Goal: Information Seeking & Learning: Learn about a topic

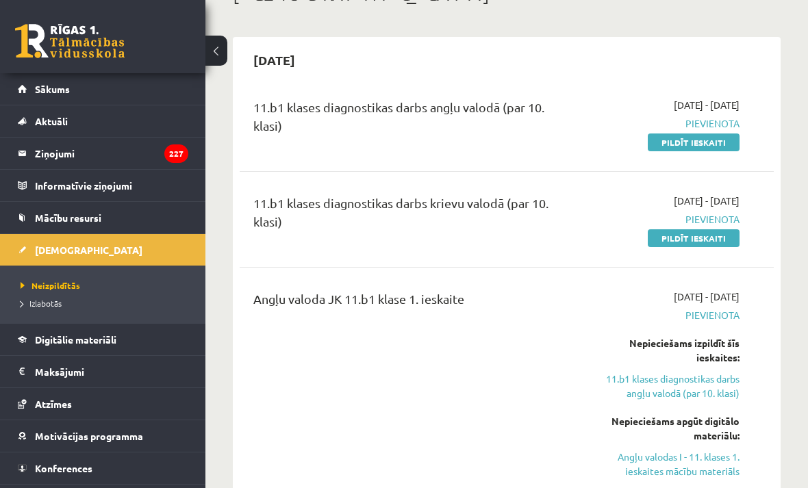
scroll to position [96, 0]
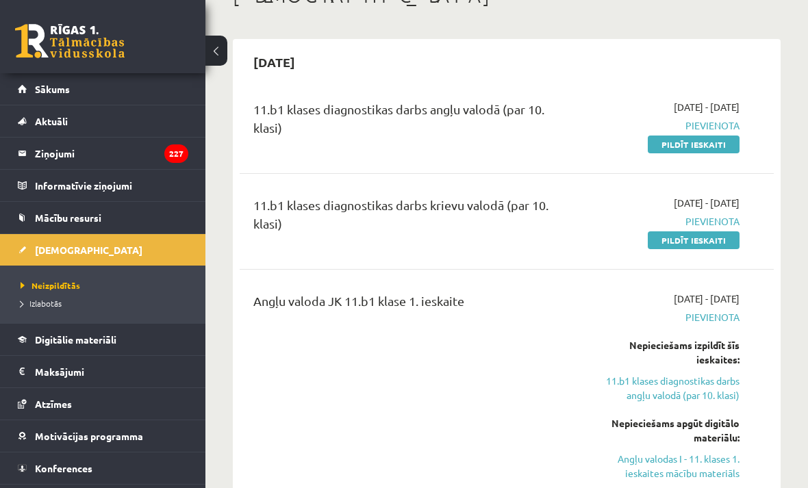
click at [136, 342] on link "Digitālie materiāli" at bounding box center [103, 339] width 170 height 31
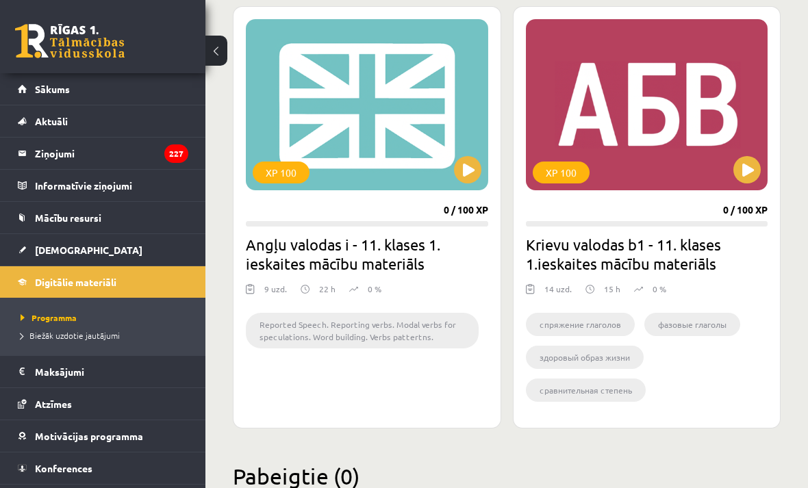
scroll to position [2025, 0]
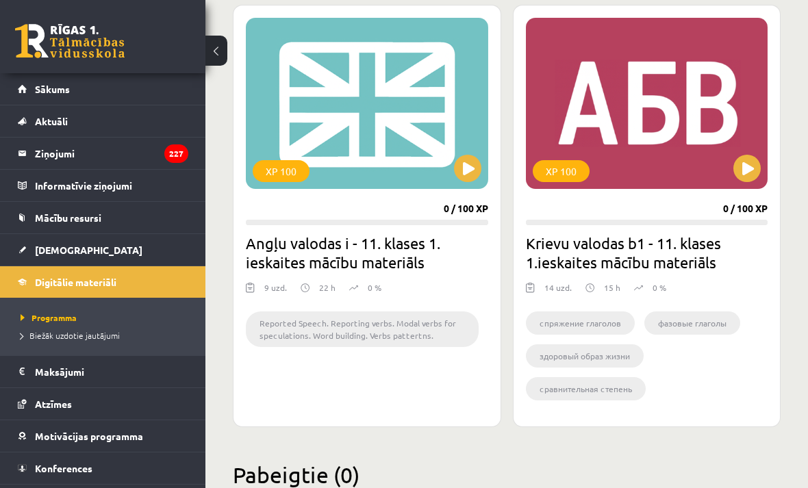
click at [747, 170] on button at bounding box center [746, 168] width 27 height 27
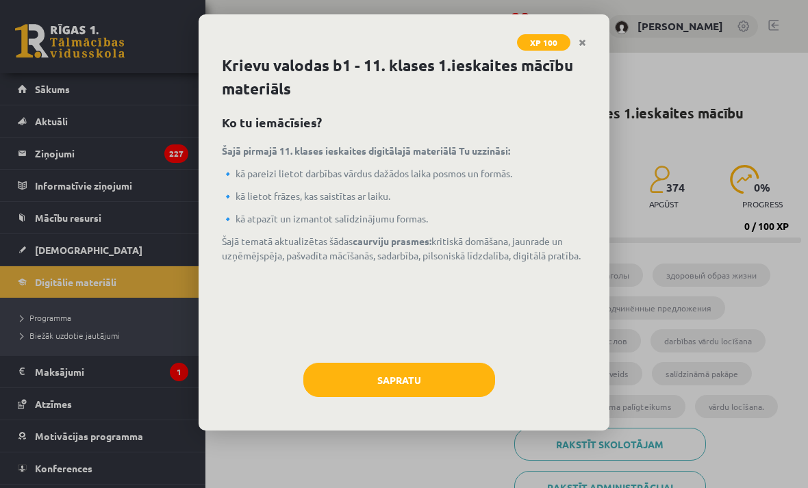
click at [459, 370] on button "Sapratu" at bounding box center [399, 380] width 192 height 34
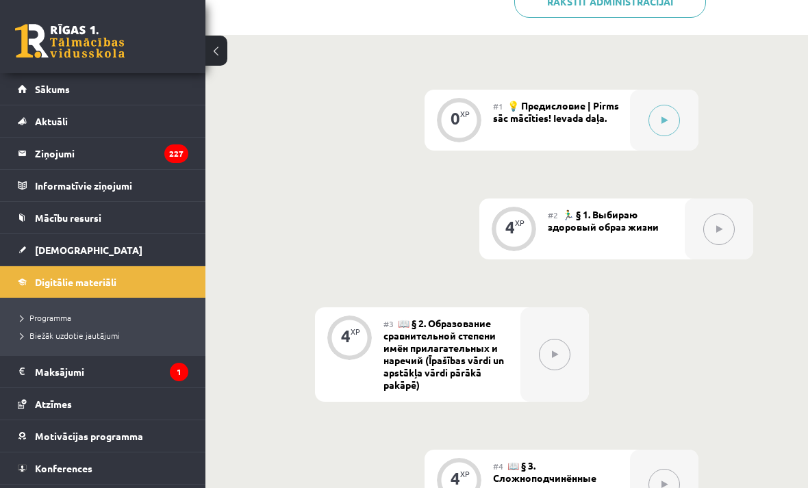
scroll to position [485, 0]
click at [667, 123] on icon at bounding box center [664, 121] width 6 height 8
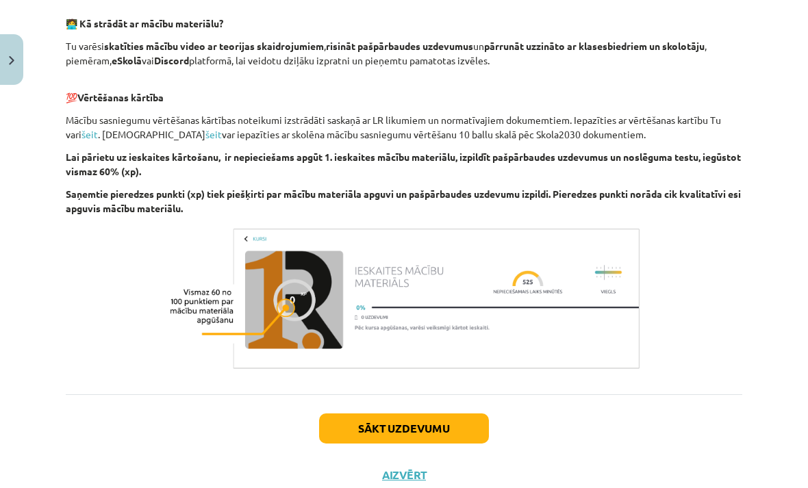
scroll to position [864, 0]
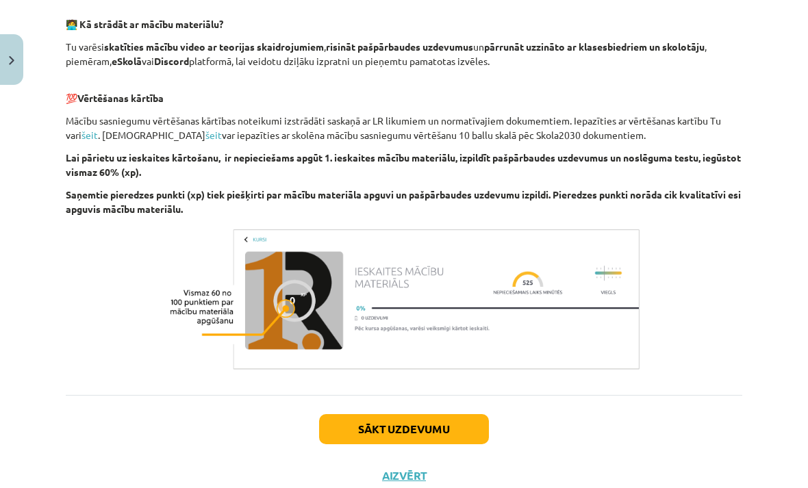
click at [460, 428] on button "Sākt uzdevumu" at bounding box center [404, 429] width 170 height 30
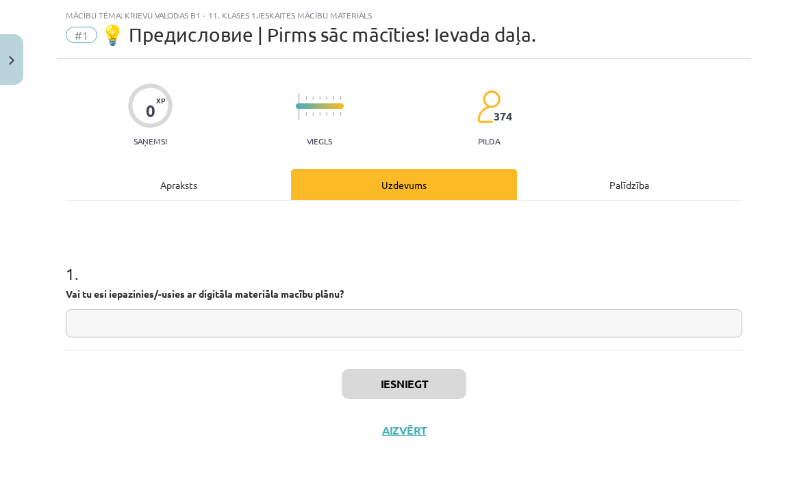
scroll to position [0, 0]
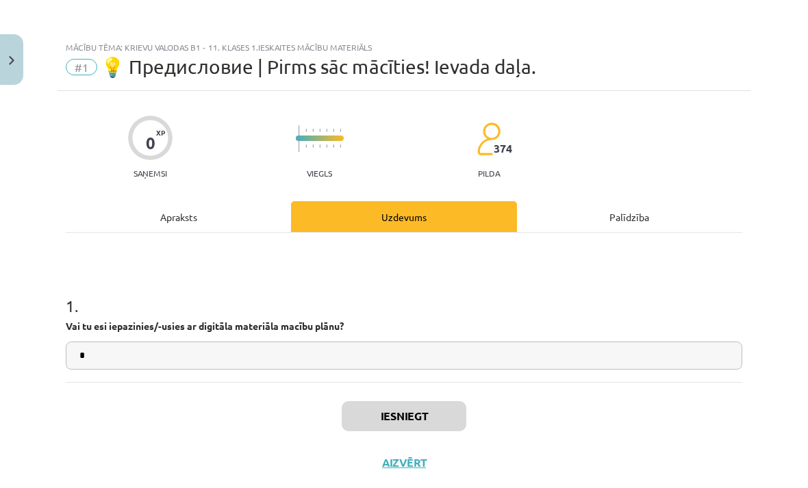
type input "*"
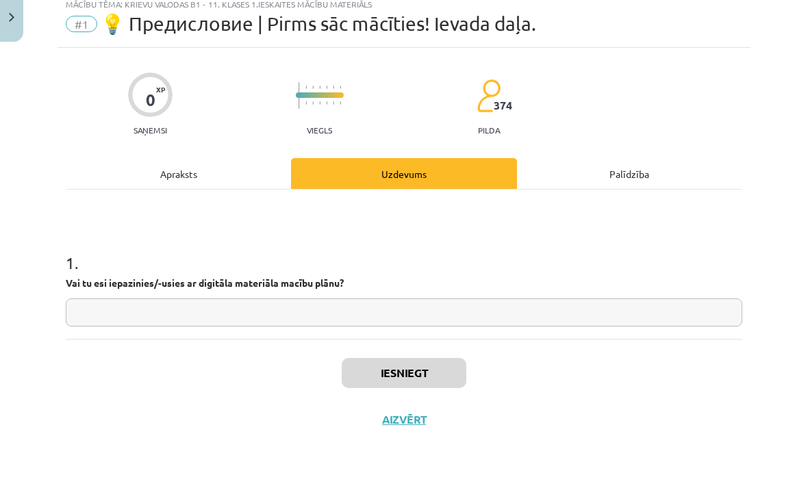
click at [317, 382] on div "Iesniegt Aizvērt" at bounding box center [404, 430] width 676 height 96
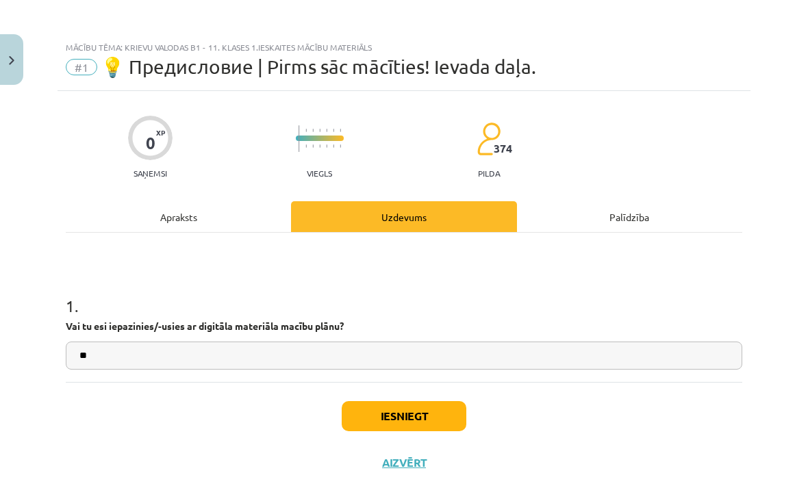
type input "**"
click at [393, 411] on button "Iesniegt" at bounding box center [404, 416] width 125 height 30
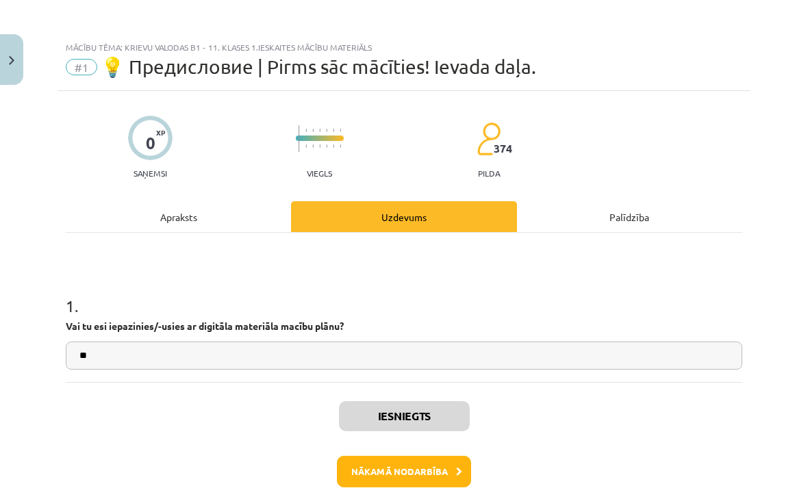
click at [425, 474] on button "Nākamā nodarbība" at bounding box center [404, 471] width 134 height 31
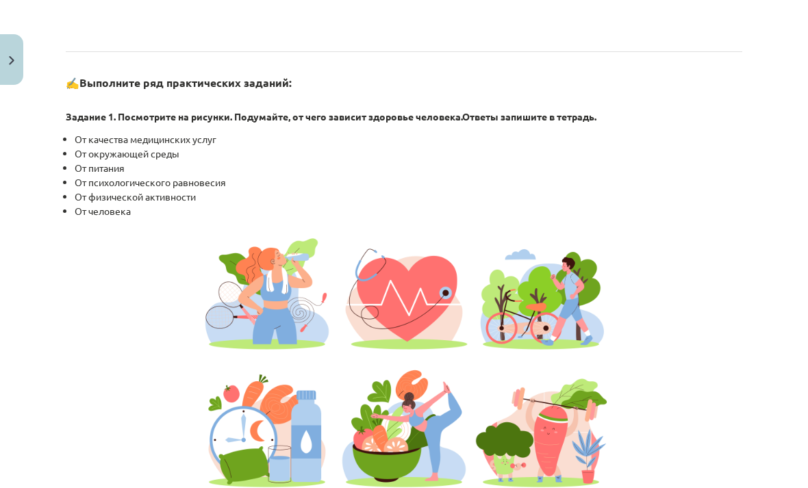
scroll to position [1090, 0]
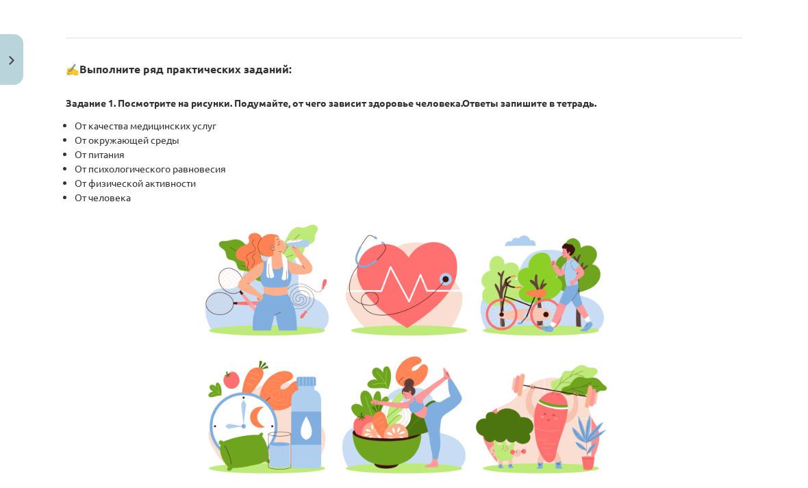
click at [781, 30] on div "Mācību tēma: Krievu valodas b1 - 11. klases 1.ieskaites mācību materiāls #2 🏃‍♂…" at bounding box center [404, 244] width 808 height 488
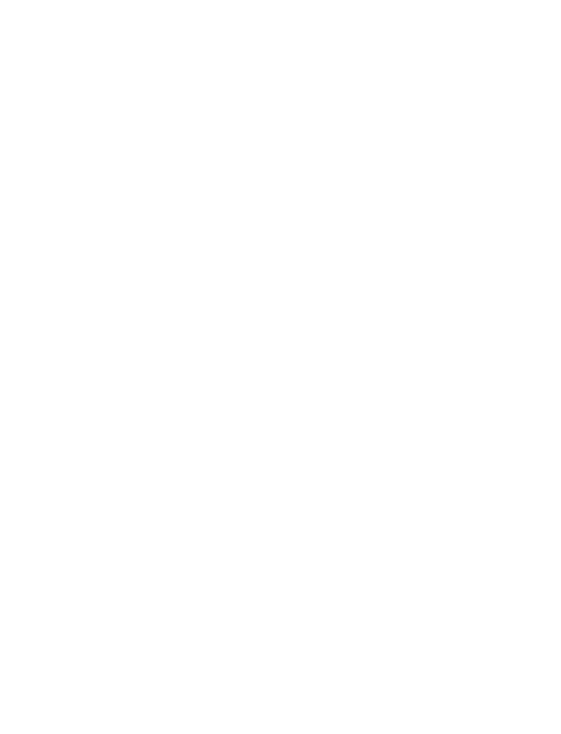
scroll to position [1957, 0]
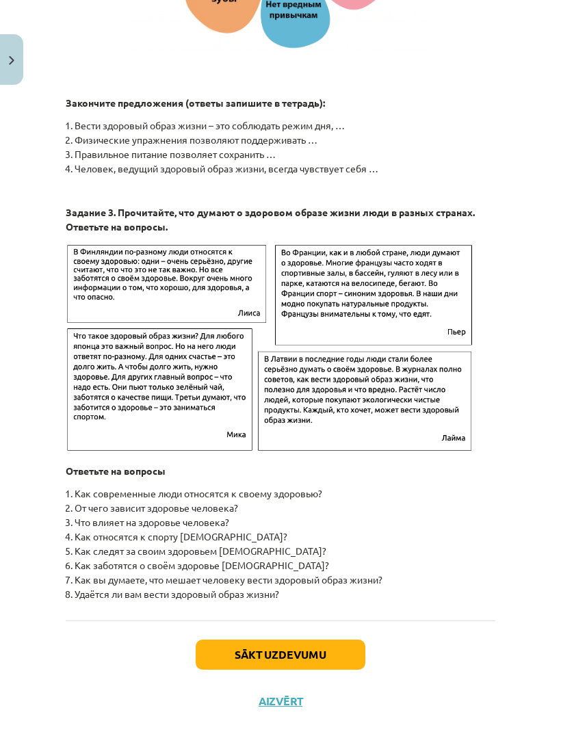
click at [281, 487] on button "Sākt uzdevumu" at bounding box center [281, 655] width 170 height 30
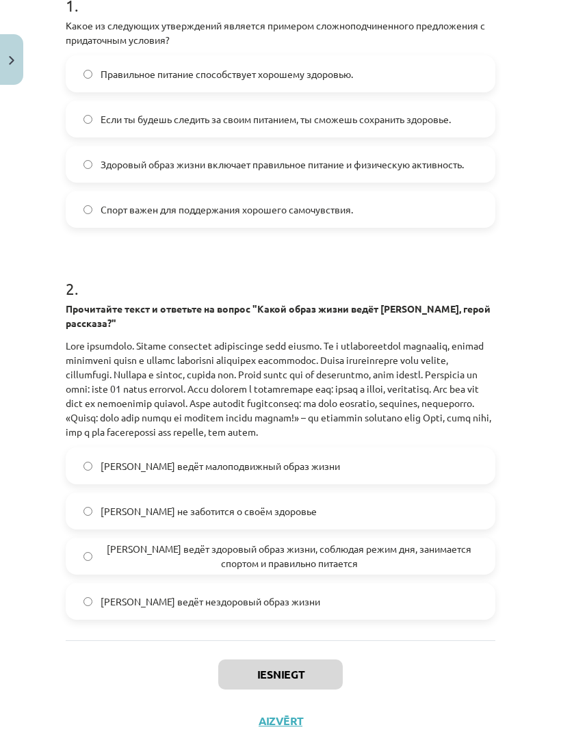
scroll to position [300, 0]
click at [157, 487] on span "Олег ведёт здоровый образ жизни, соблюдая режим дня, занимается спортом и прави…" at bounding box center [289, 557] width 377 height 29
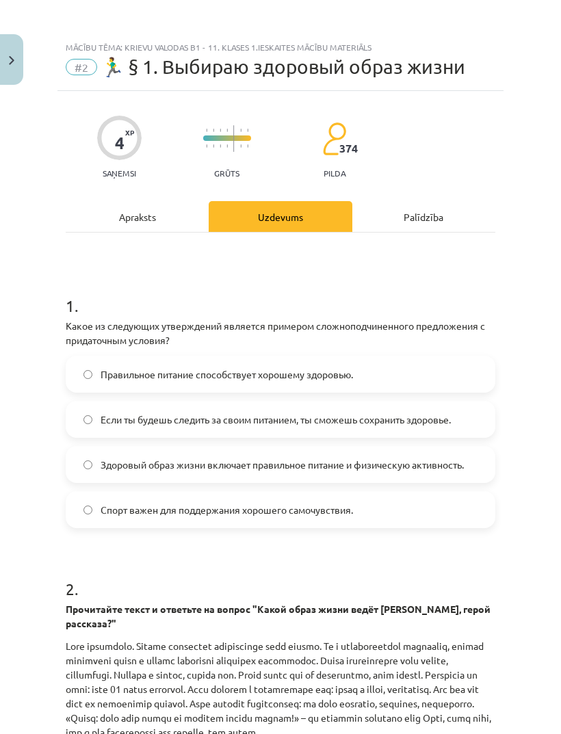
scroll to position [0, 0]
click at [320, 422] on span "Если ты будешь следить за своим питанием, ты сможешь сохранить здоровье." at bounding box center [276, 420] width 350 height 14
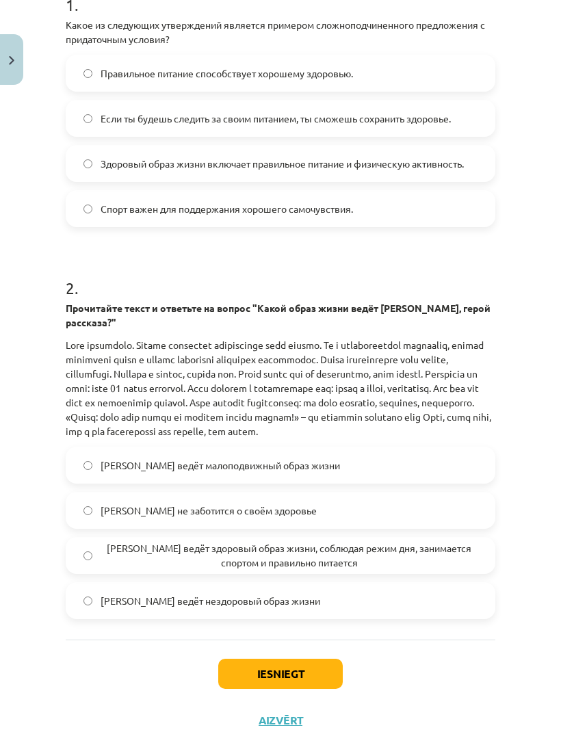
scroll to position [300, 0]
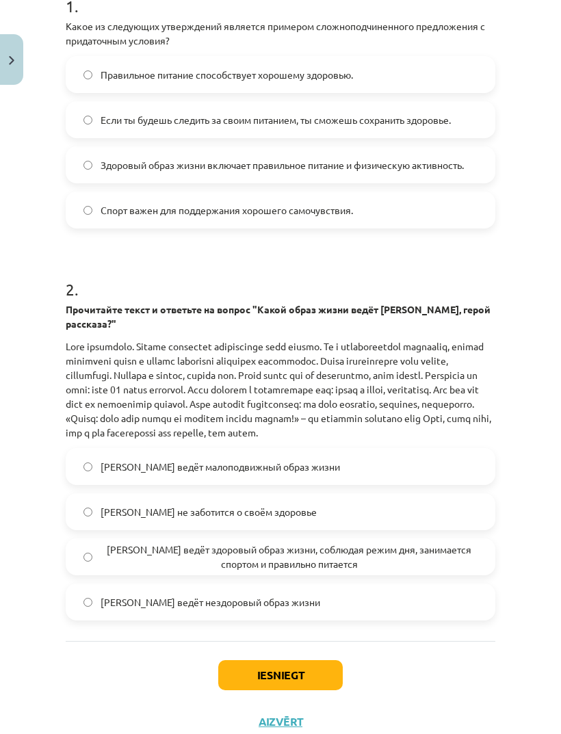
click at [270, 487] on button "Iesniegt" at bounding box center [280, 675] width 125 height 30
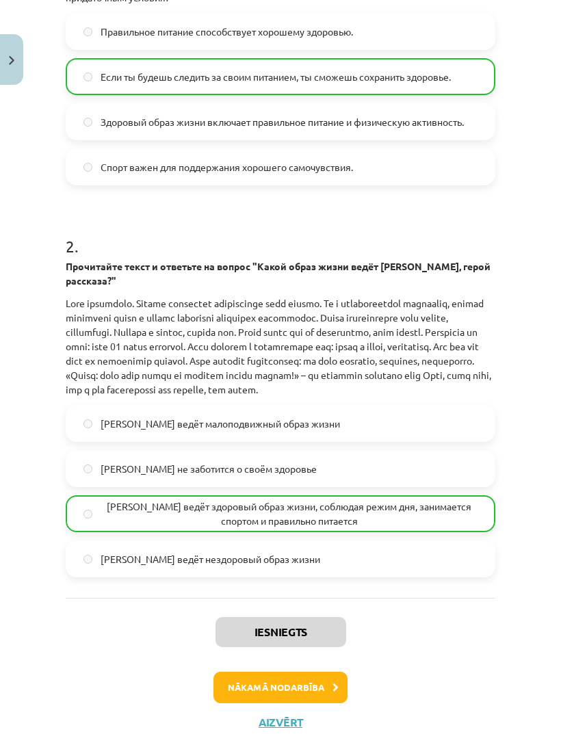
click at [260, 487] on button "Nākamā nodarbība" at bounding box center [281, 687] width 134 height 31
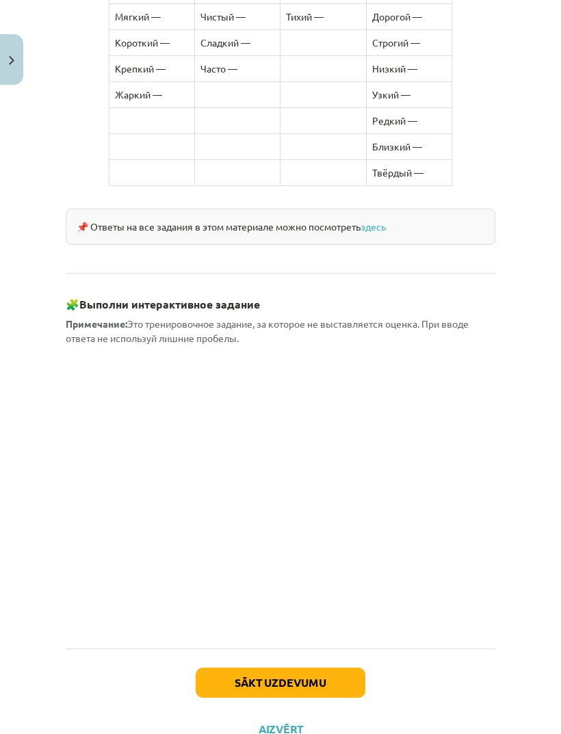
scroll to position [1099, 0]
click at [77, 235] on div "📌 Ответы на все задания в этом материале можно посмотреть здесь" at bounding box center [281, 227] width 430 height 36
click at [274, 487] on button "Sākt uzdevumu" at bounding box center [281, 684] width 170 height 30
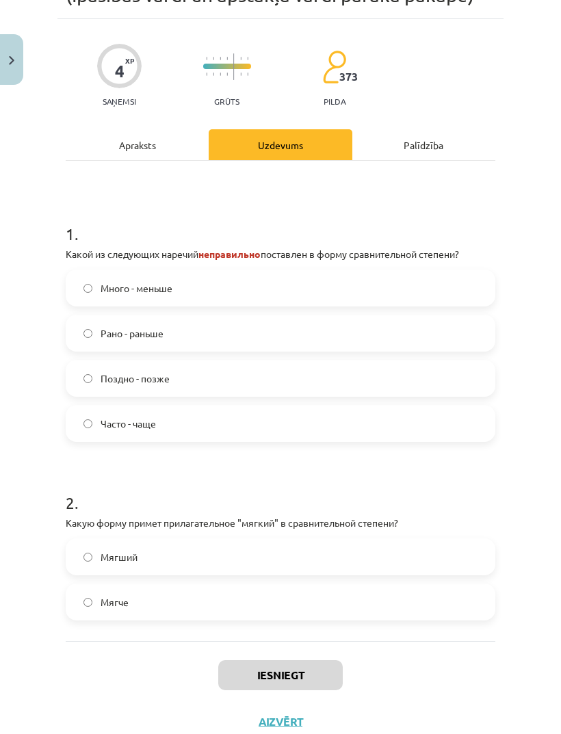
click at [121, 137] on div "Apraksts" at bounding box center [137, 144] width 143 height 31
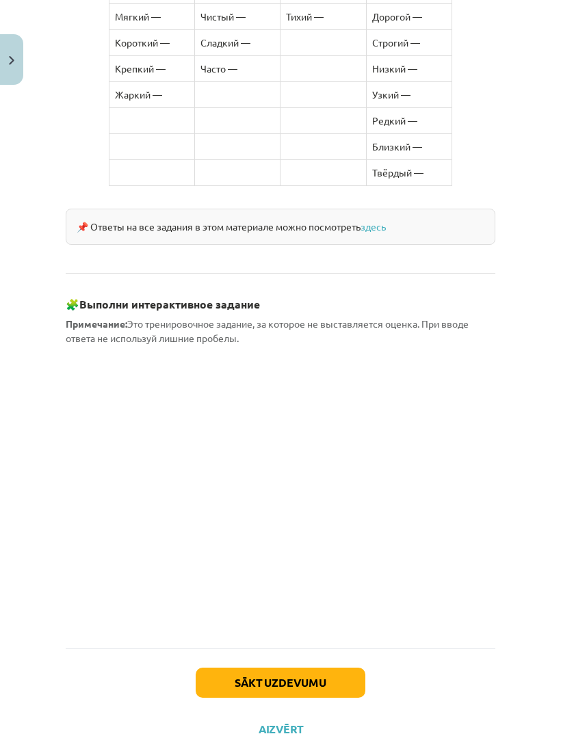
scroll to position [1099, 0]
click at [230, 487] on button "Sākt uzdevumu" at bounding box center [281, 684] width 170 height 30
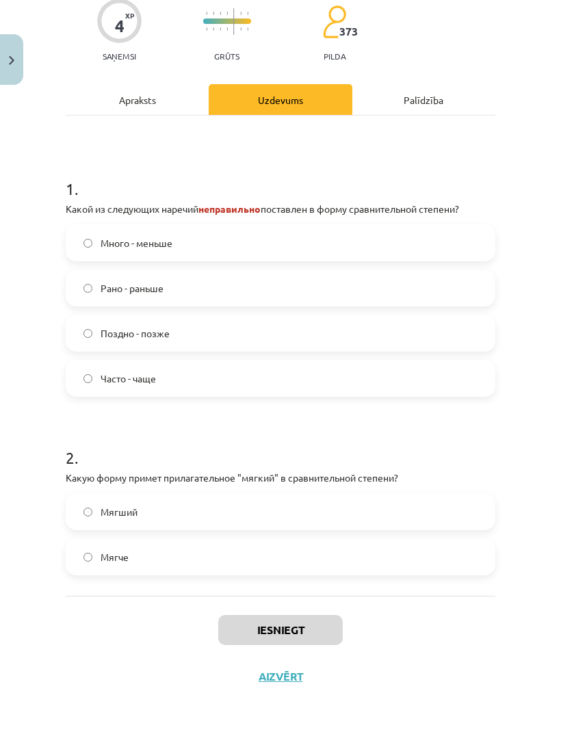
scroll to position [116, 0]
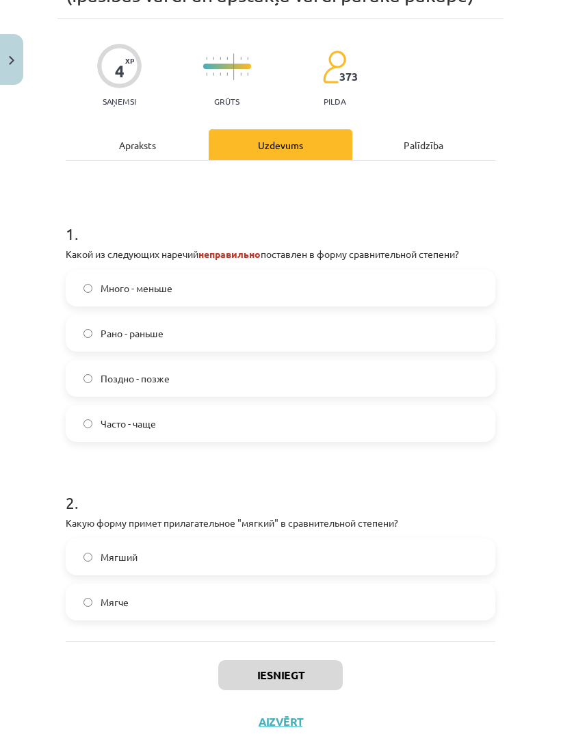
click at [99, 285] on label "Много - меньше" at bounding box center [280, 288] width 427 height 34
click at [197, 487] on label "Мягче" at bounding box center [280, 602] width 427 height 34
click at [270, 487] on button "Iesniegt" at bounding box center [280, 675] width 125 height 30
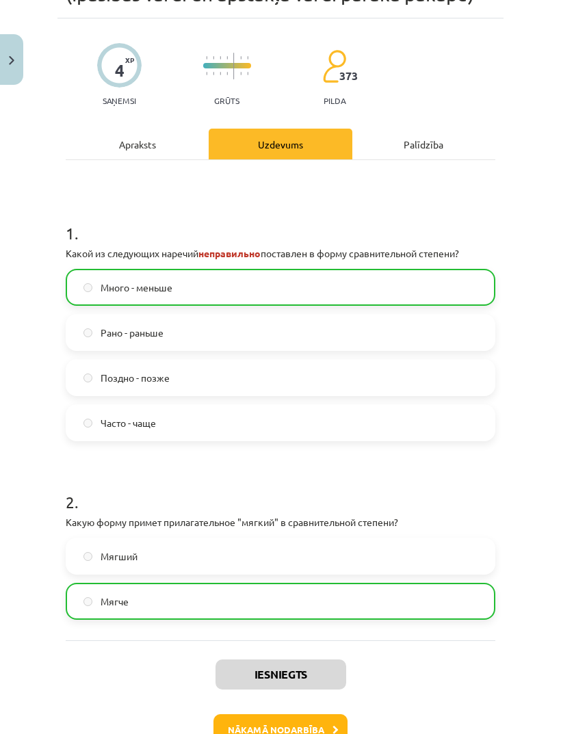
scroll to position [116, 0]
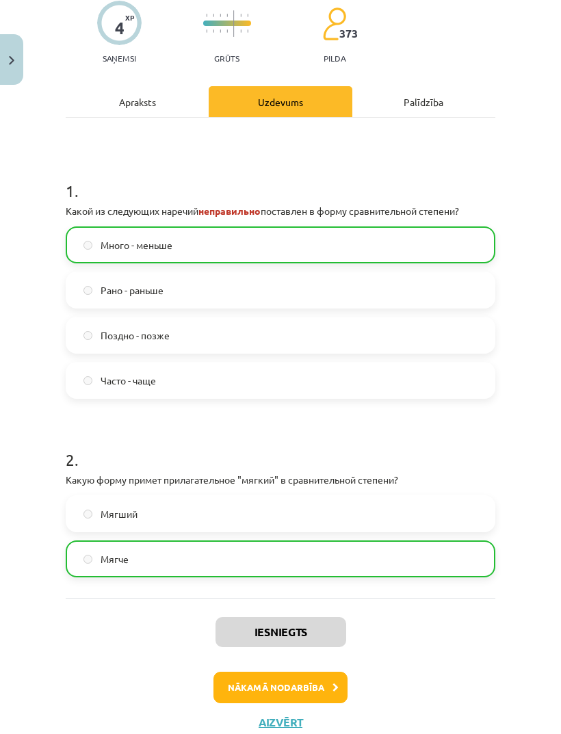
click at [253, 487] on button "Nākamā nodarbība" at bounding box center [281, 687] width 134 height 31
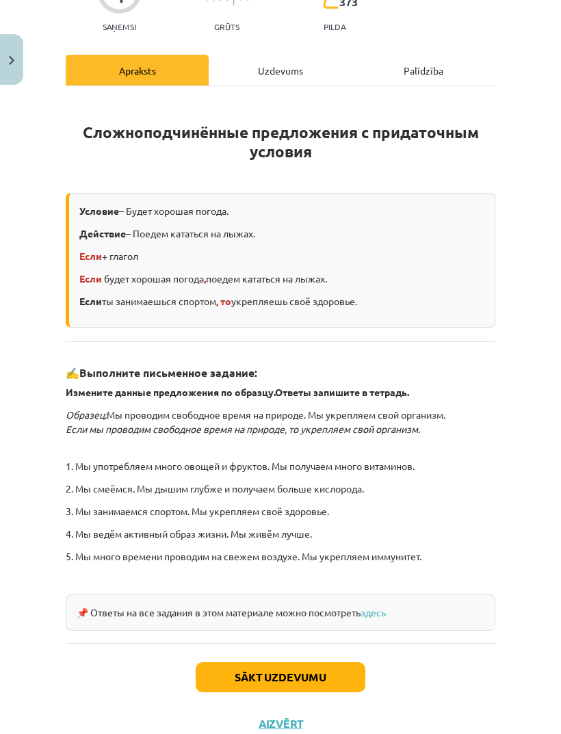
scroll to position [168, 0]
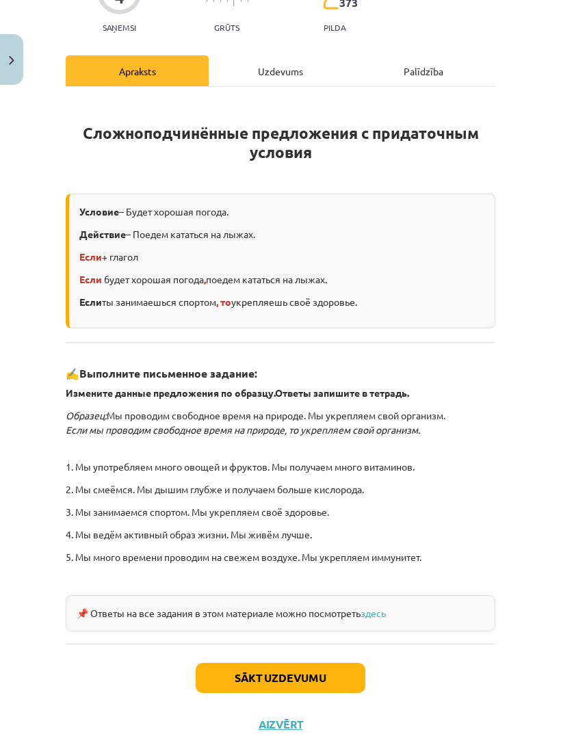
click at [299, 487] on button "Sākt uzdevumu" at bounding box center [281, 678] width 170 height 30
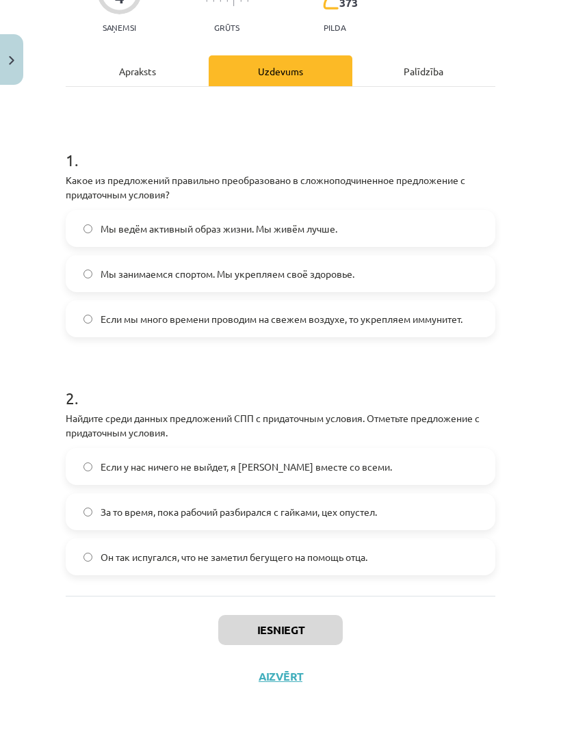
scroll to position [123, 0]
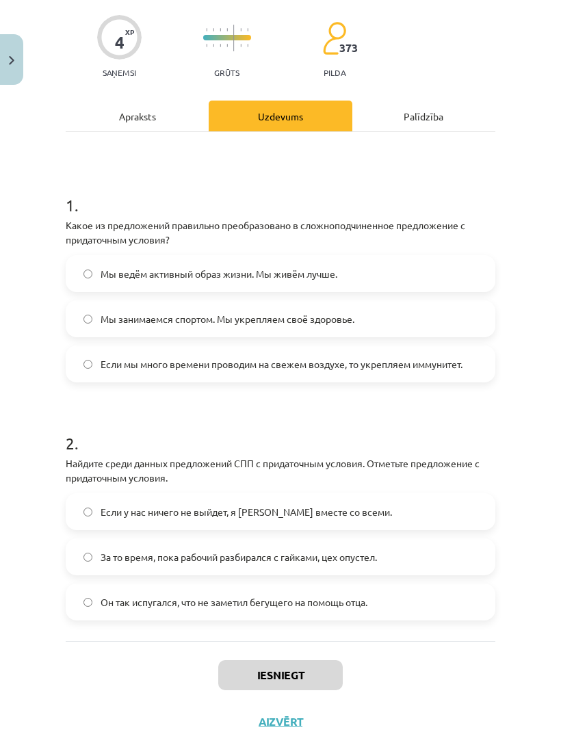
click at [359, 367] on span "Если мы много времени проводим на свежем воздухе, то укрепляем иммунитет." at bounding box center [282, 364] width 362 height 14
click at [271, 487] on label "Если у нас ничего не выйдет, я уеду вместе со всеми." at bounding box center [280, 512] width 427 height 34
click at [276, 487] on button "Iesniegt" at bounding box center [280, 675] width 125 height 30
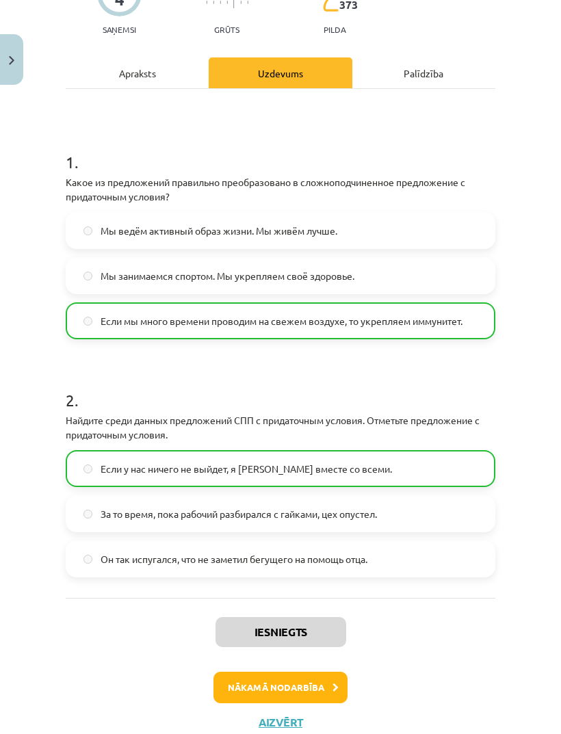
click at [281, 487] on button "Nākamā nodarbība" at bounding box center [281, 687] width 134 height 31
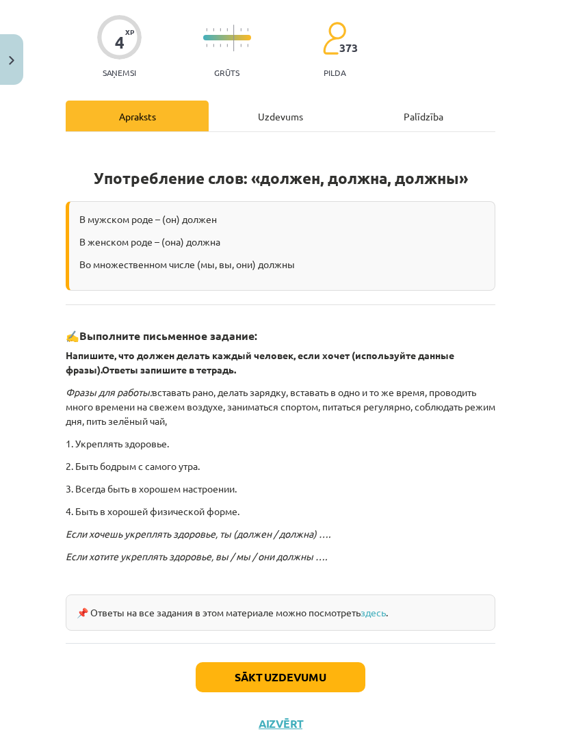
click at [278, 487] on button "Sākt uzdevumu" at bounding box center [281, 678] width 170 height 30
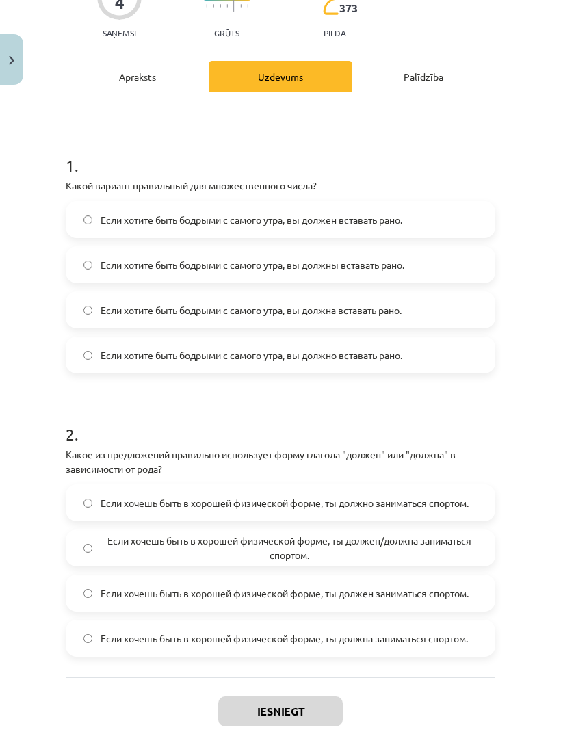
scroll to position [162, 0]
click at [375, 272] on label "Если хотите быть бодрыми с самого утра, вы должны вставать рано." at bounding box center [280, 265] width 427 height 34
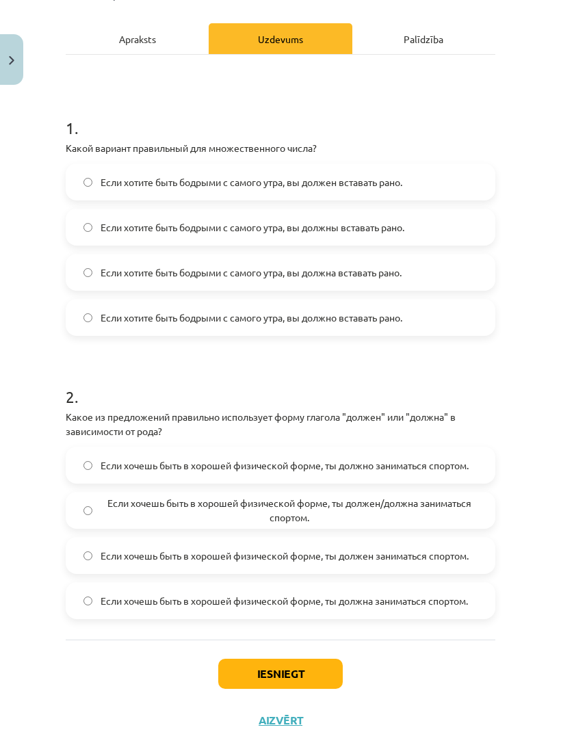
scroll to position [198, 0]
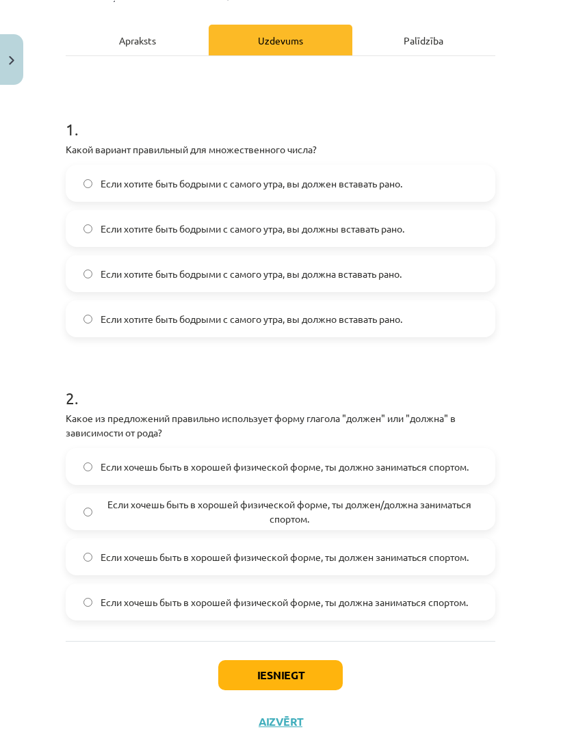
click at [424, 487] on span "Если хочешь быть в хорошей физической форме, ты должен/должна заниматься спорто…" at bounding box center [289, 512] width 377 height 29
click at [308, 487] on button "Iesniegt" at bounding box center [280, 675] width 125 height 30
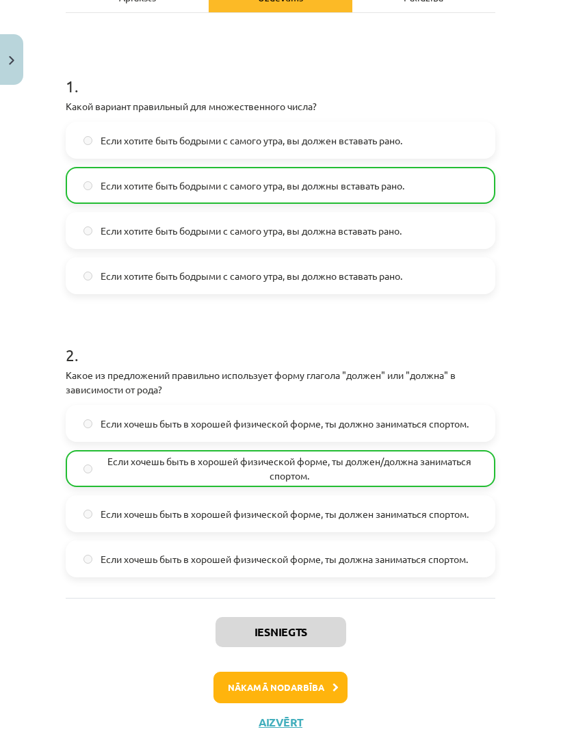
click at [277, 487] on button "Nākamā nodarbība" at bounding box center [281, 687] width 134 height 31
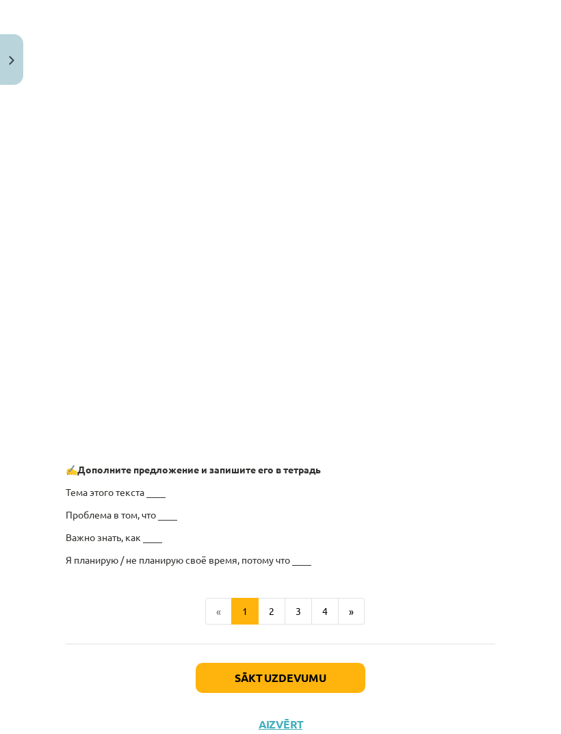
scroll to position [966, 0]
click at [268, 487] on button "2" at bounding box center [271, 612] width 27 height 27
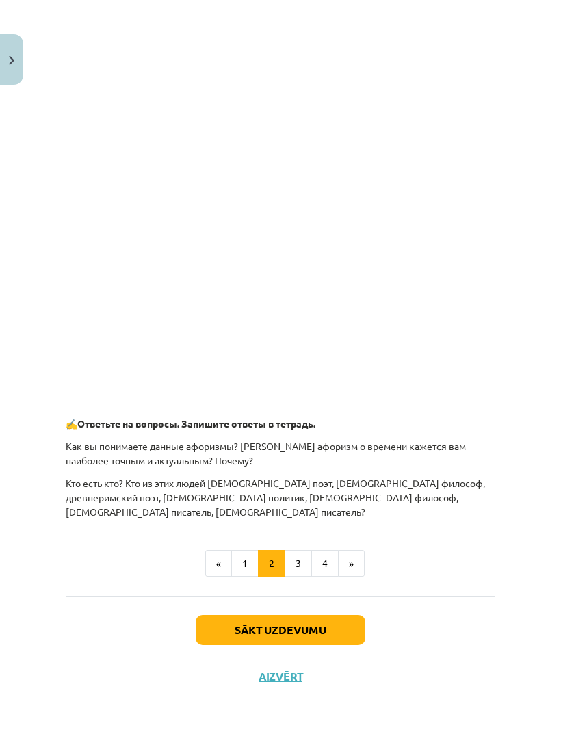
scroll to position [296, 0]
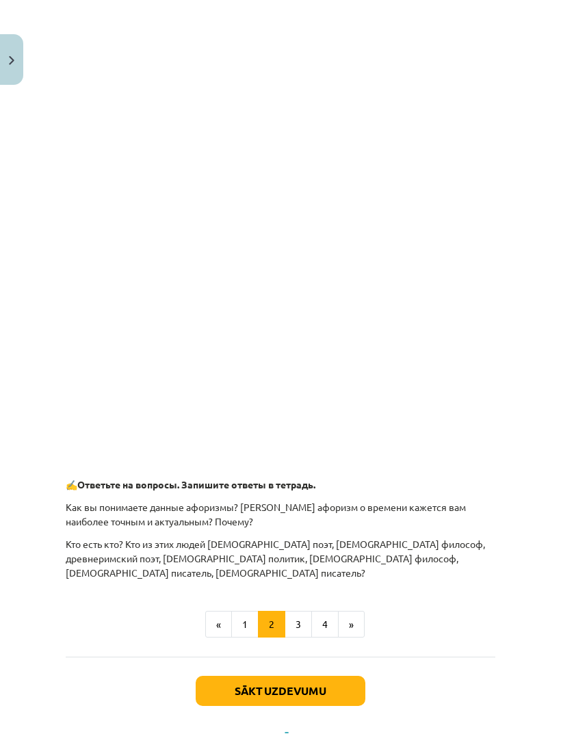
click at [292, 487] on button "3" at bounding box center [298, 624] width 27 height 27
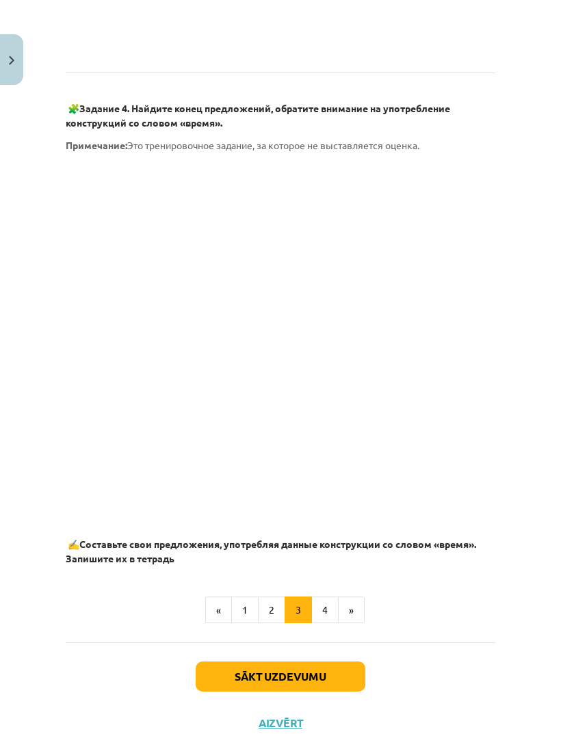
click at [318, 487] on button "4" at bounding box center [324, 610] width 27 height 27
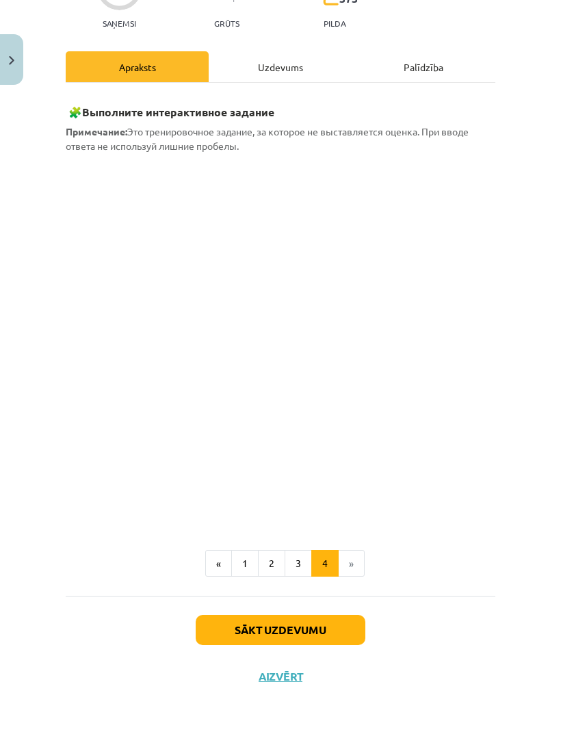
scroll to position [103, 0]
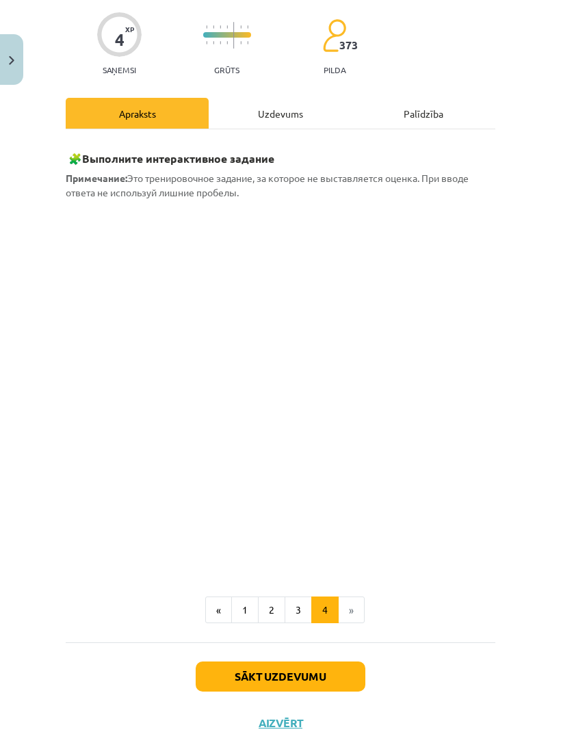
click at [348, 487] on li "»" at bounding box center [352, 610] width 26 height 27
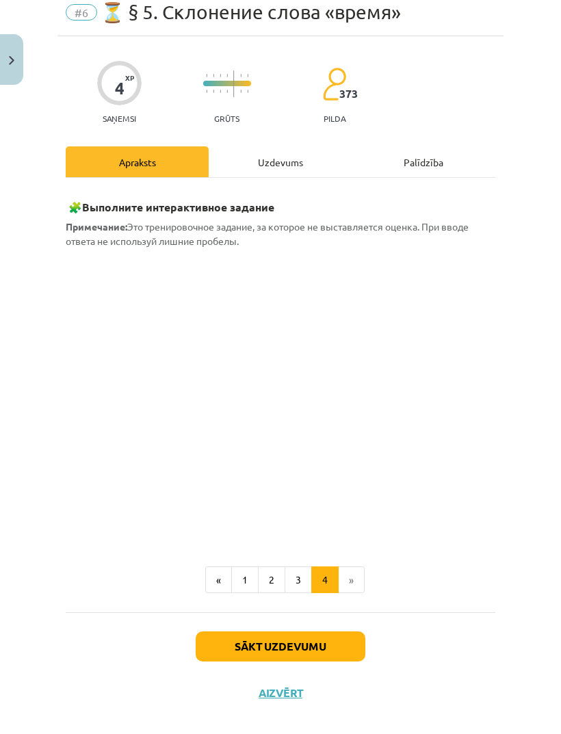
scroll to position [25, 0]
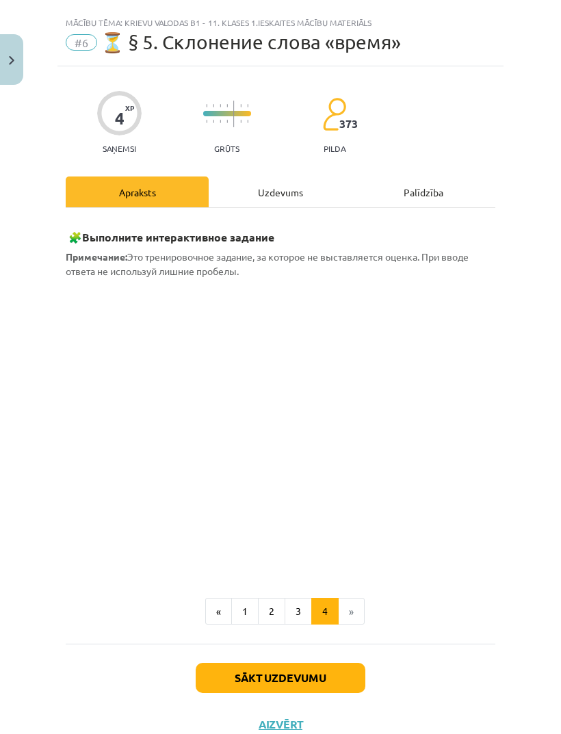
click at [300, 487] on button "3" at bounding box center [298, 611] width 27 height 27
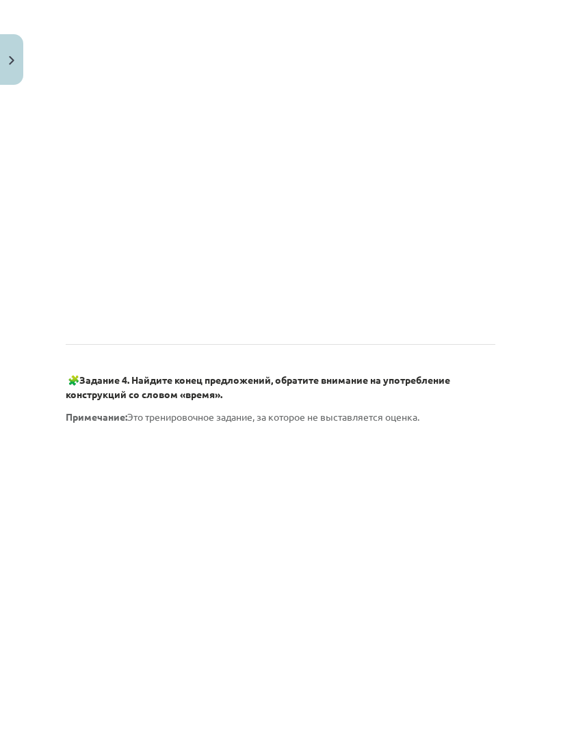
scroll to position [344, 0]
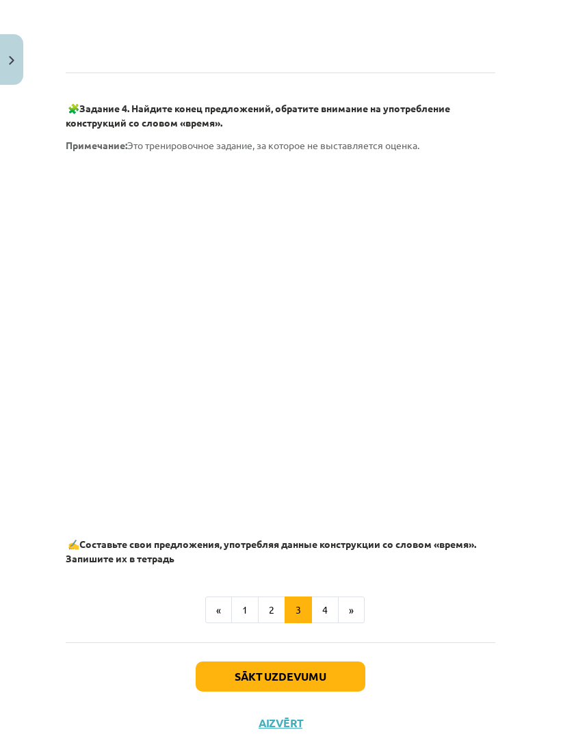
click at [272, 487] on button "2" at bounding box center [271, 610] width 27 height 27
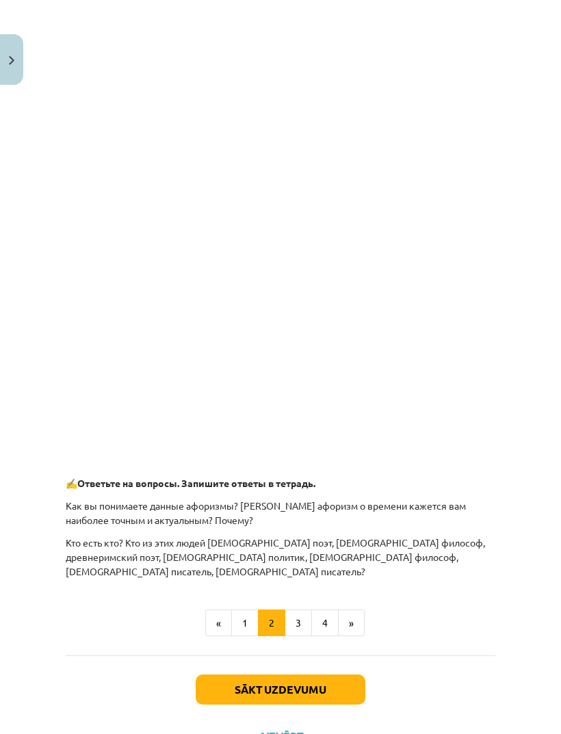
scroll to position [456, 0]
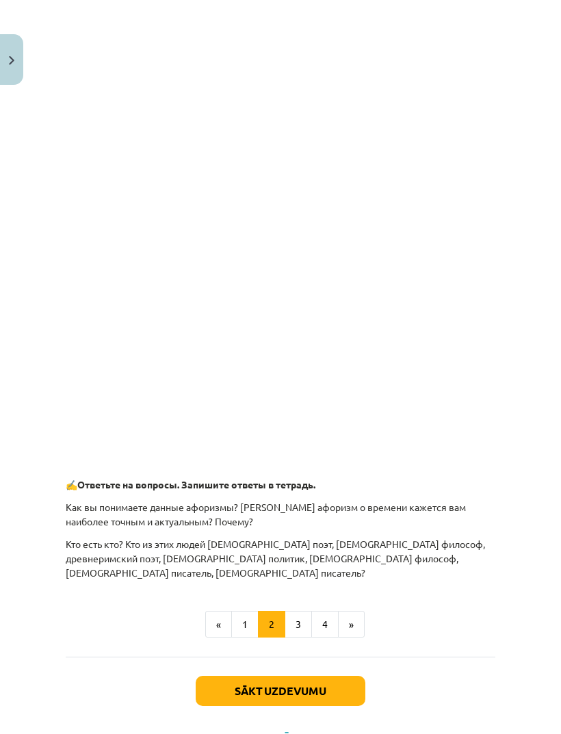
click at [327, 487] on button "4" at bounding box center [324, 624] width 27 height 27
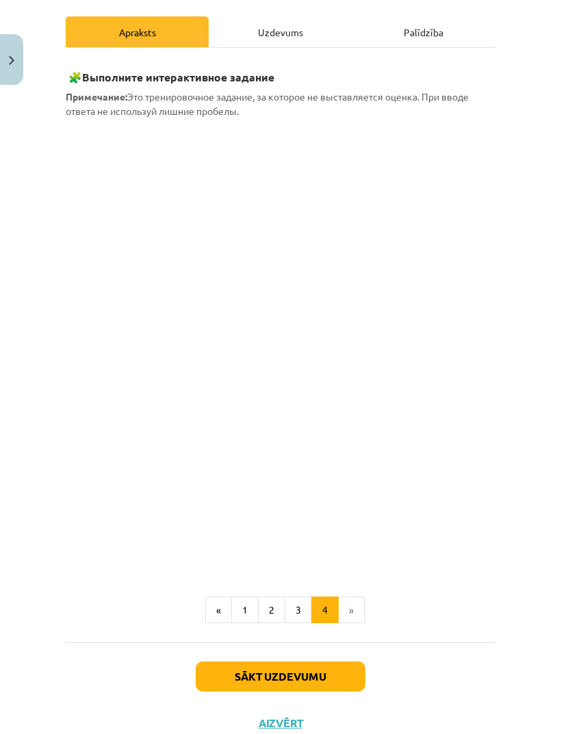
scroll to position [103, 0]
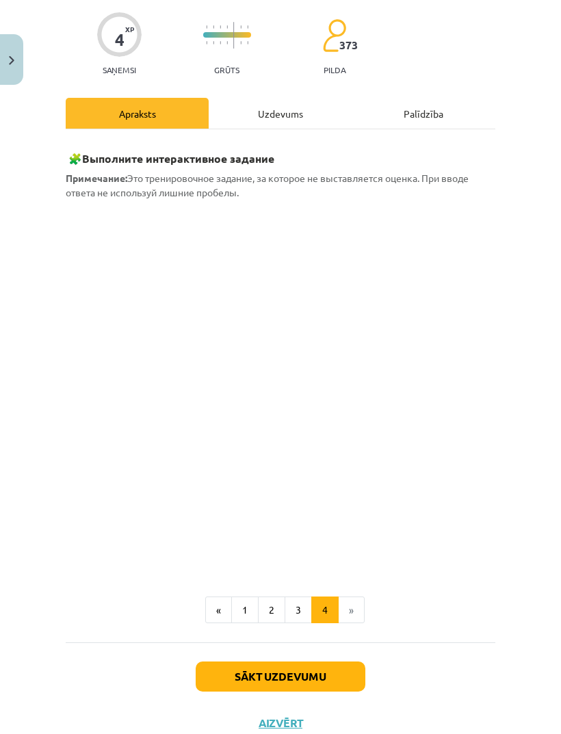
click at [267, 487] on button "2" at bounding box center [271, 610] width 27 height 27
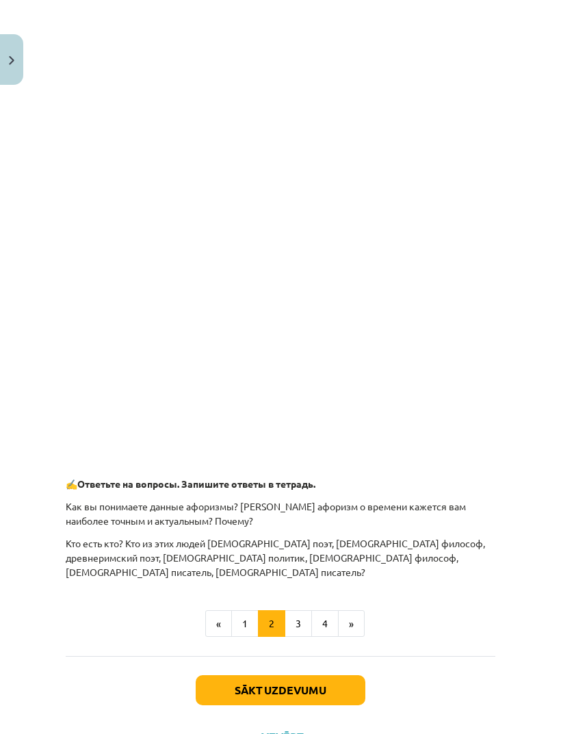
scroll to position [456, 0]
click at [298, 487] on button "3" at bounding box center [298, 624] width 27 height 27
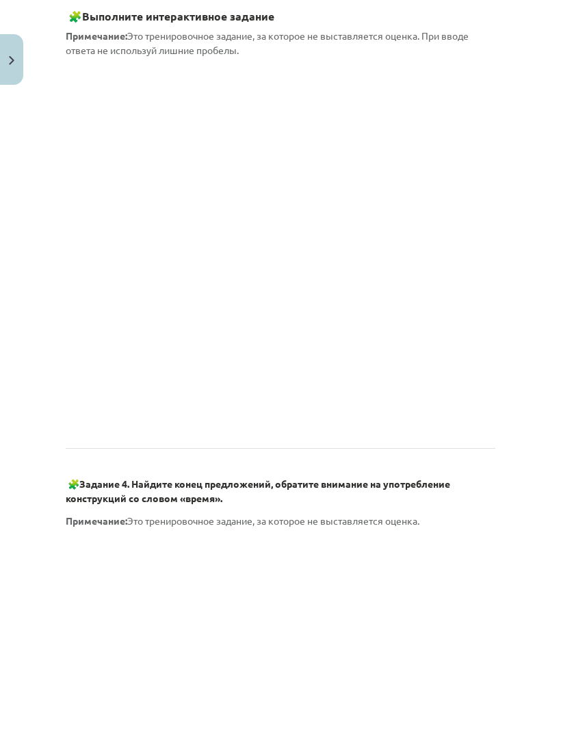
scroll to position [245, 0]
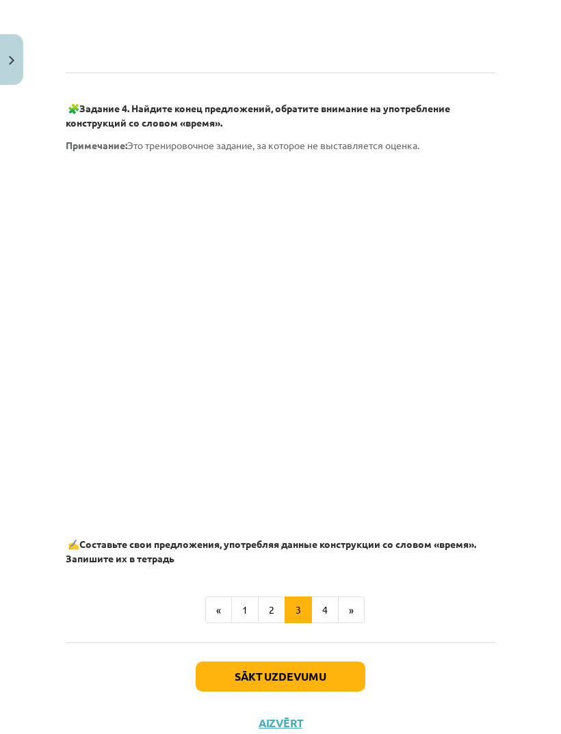
click at [283, 487] on button "Sākt uzdevumu" at bounding box center [281, 677] width 170 height 30
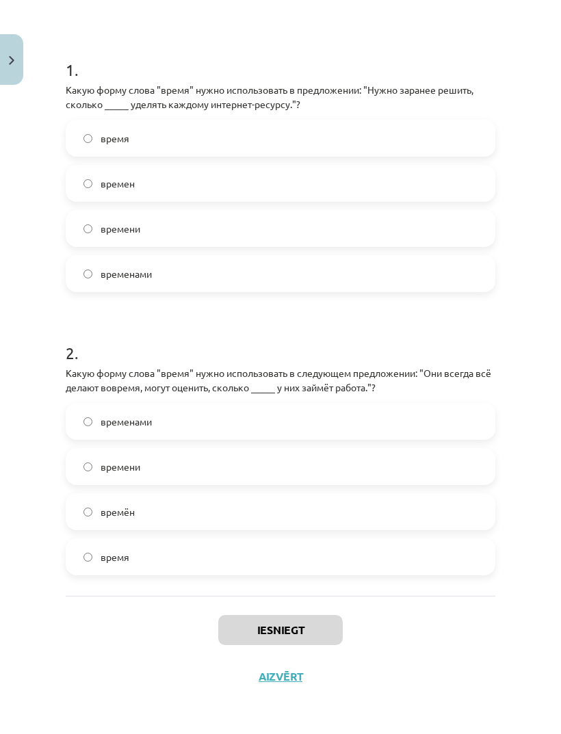
scroll to position [191, 0]
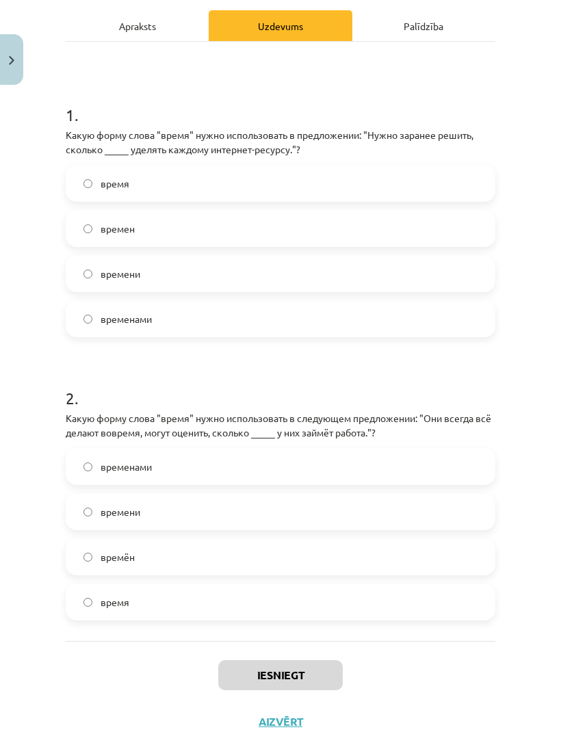
click at [140, 272] on span "времени" at bounding box center [121, 274] width 40 height 14
click at [152, 487] on label "времени" at bounding box center [280, 512] width 427 height 34
click at [271, 487] on button "Iesniegt" at bounding box center [280, 675] width 125 height 30
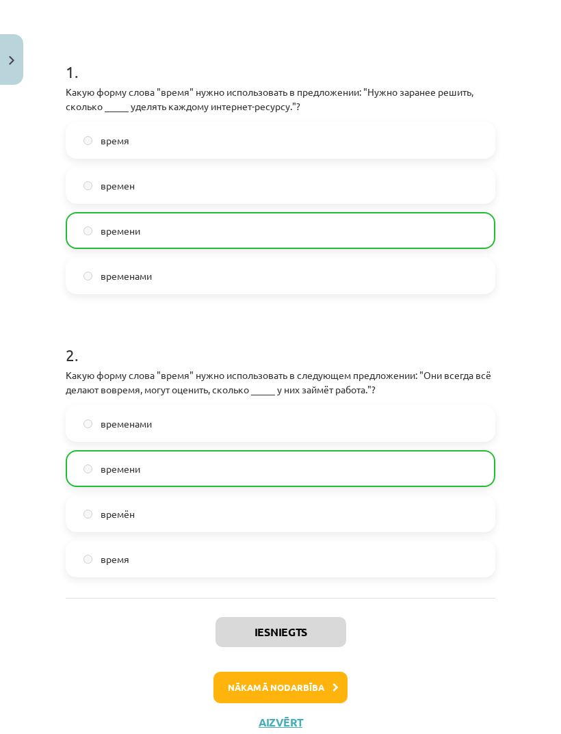
click at [309, 487] on button "Nākamā nodarbība" at bounding box center [281, 687] width 134 height 31
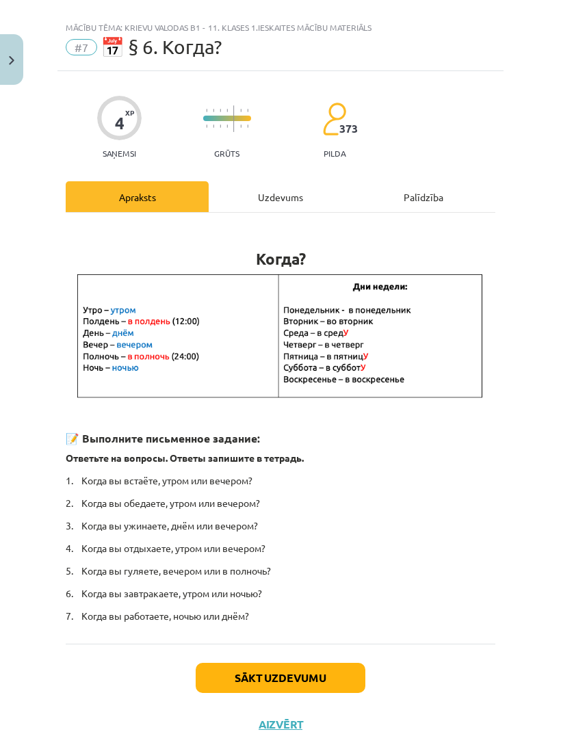
click at [318, 487] on button "Sākt uzdevumu" at bounding box center [281, 678] width 170 height 30
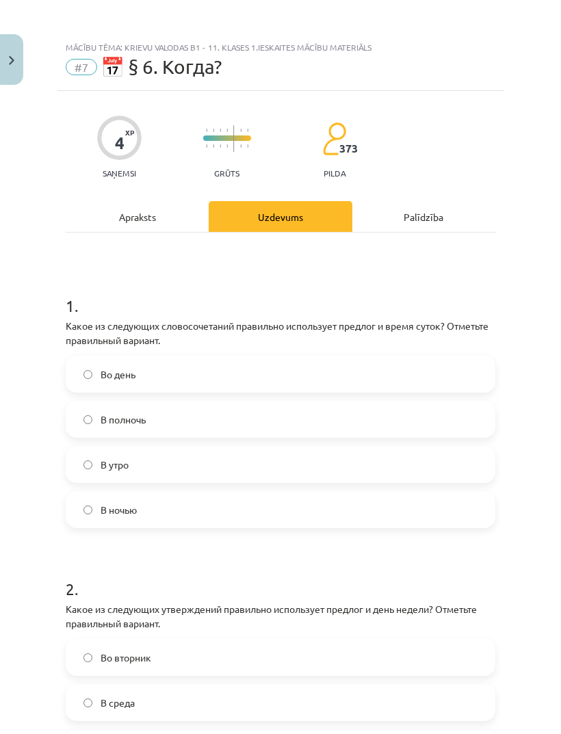
scroll to position [0, 0]
click at [198, 402] on label "В полночь" at bounding box center [280, 419] width 427 height 34
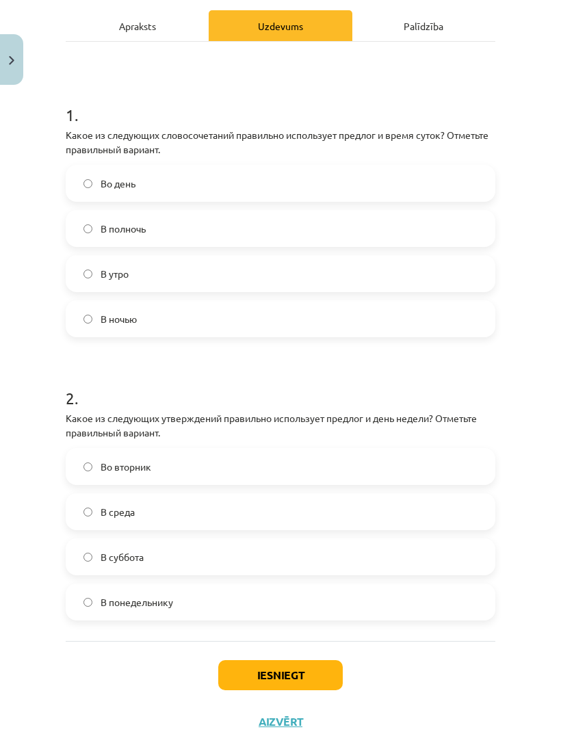
scroll to position [191, 0]
click at [296, 458] on label "Во вторник" at bounding box center [280, 467] width 427 height 34
click at [287, 487] on button "Iesniegt" at bounding box center [280, 675] width 125 height 30
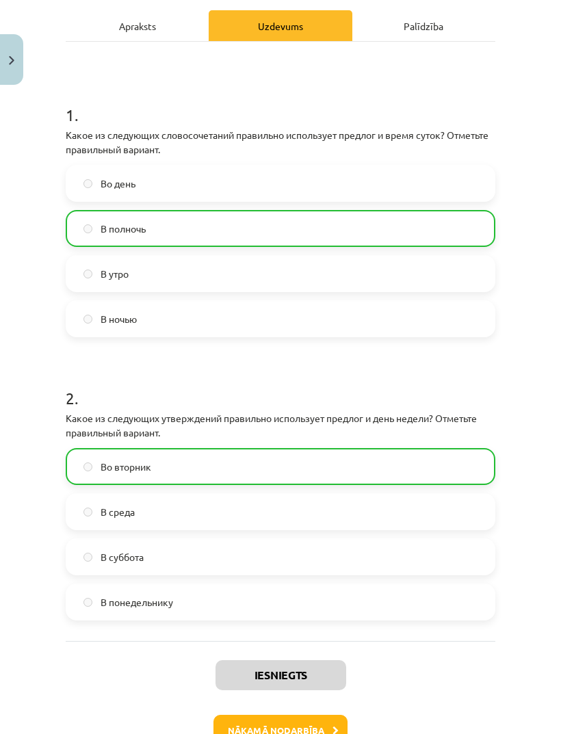
scroll to position [220, 0]
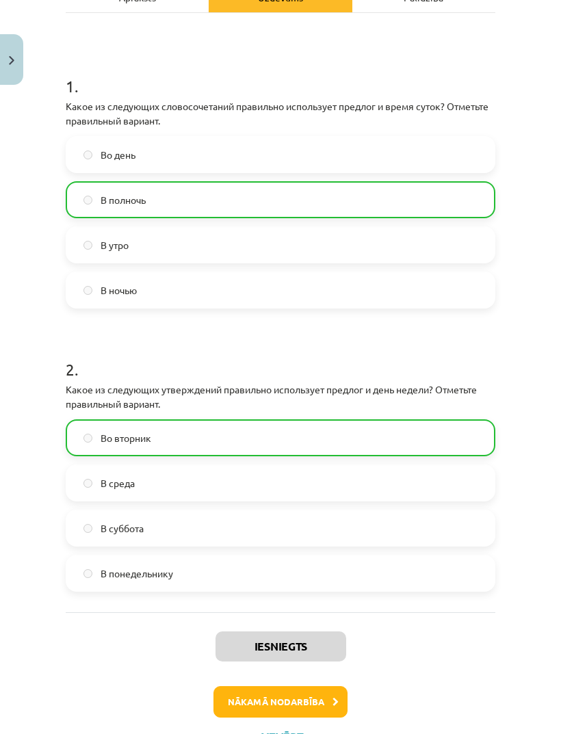
click at [253, 487] on button "Nākamā nodarbība" at bounding box center [281, 701] width 134 height 31
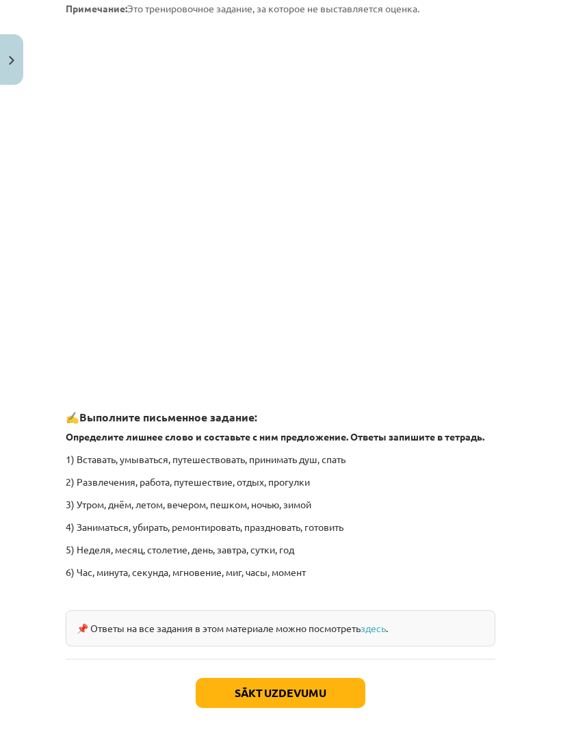
scroll to position [1560, 0]
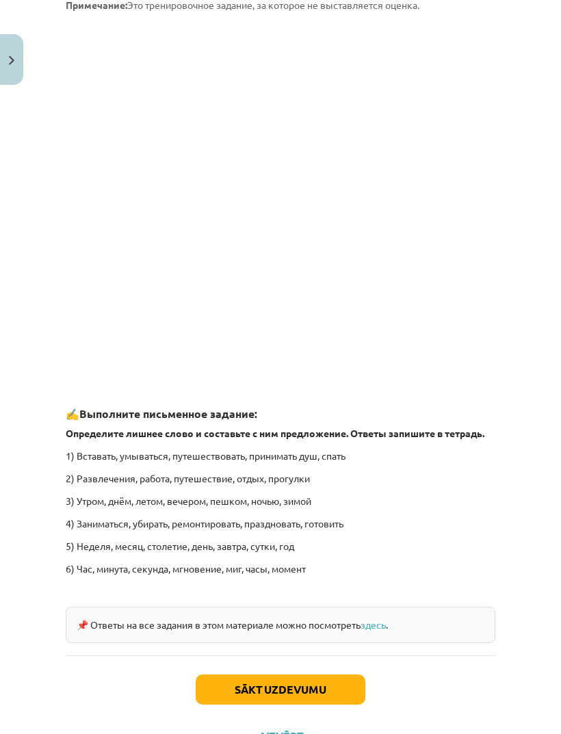
click at [339, 487] on button "Sākt uzdevumu" at bounding box center [281, 690] width 170 height 30
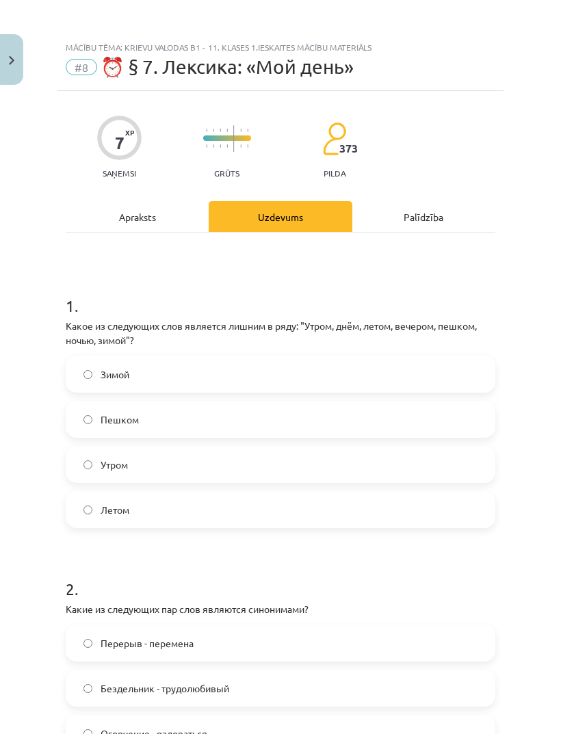
scroll to position [0, 0]
click at [148, 424] on label "Пешком" at bounding box center [280, 419] width 427 height 34
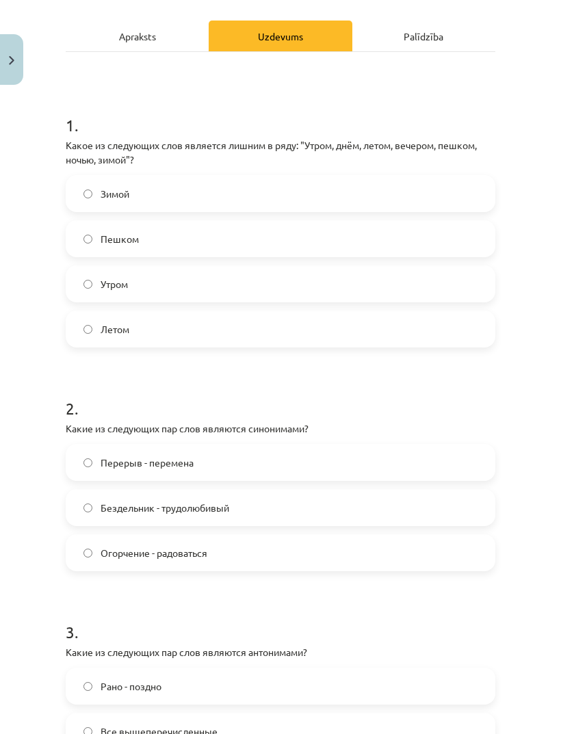
scroll to position [179, 0]
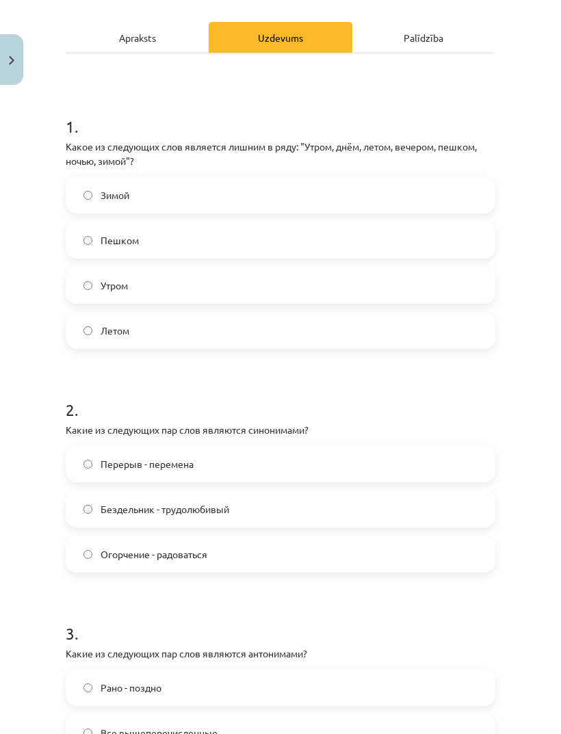
click at [250, 465] on label "Перерыв - перемена" at bounding box center [280, 464] width 427 height 34
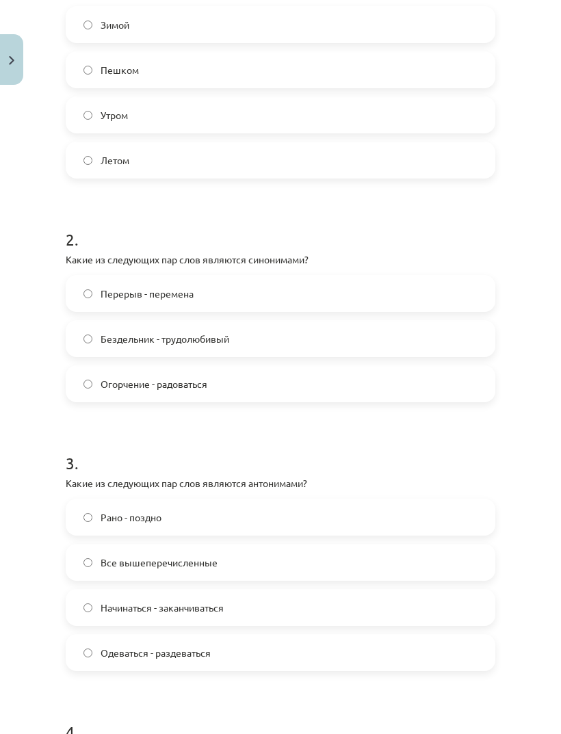
scroll to position [352, 0]
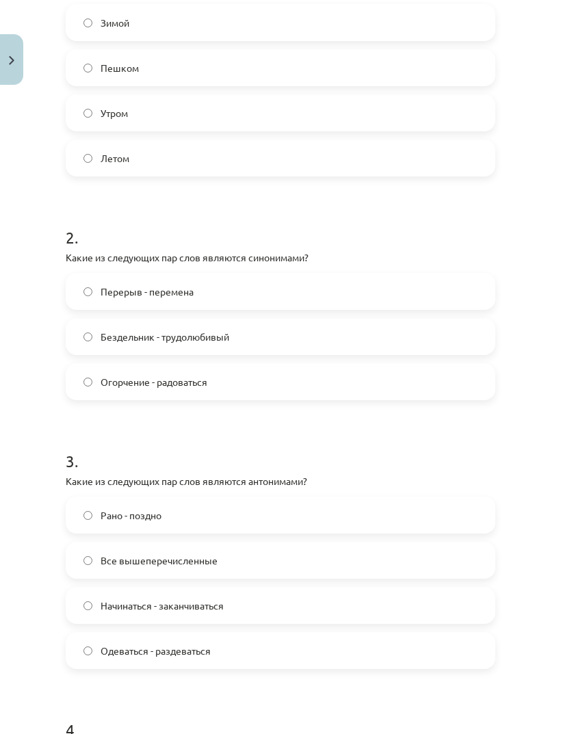
click at [253, 487] on label "Рано - поздно" at bounding box center [280, 515] width 427 height 34
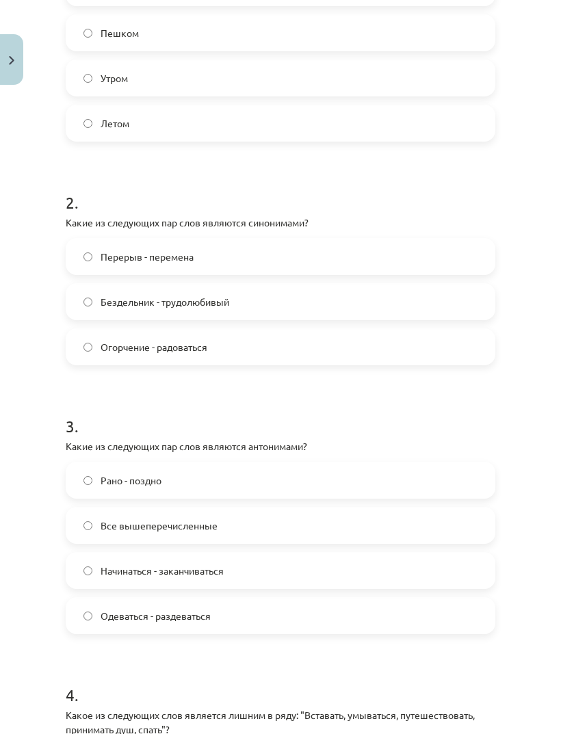
scroll to position [387, 0]
click at [277, 487] on label "Все вышеперечисленные" at bounding box center [280, 525] width 427 height 34
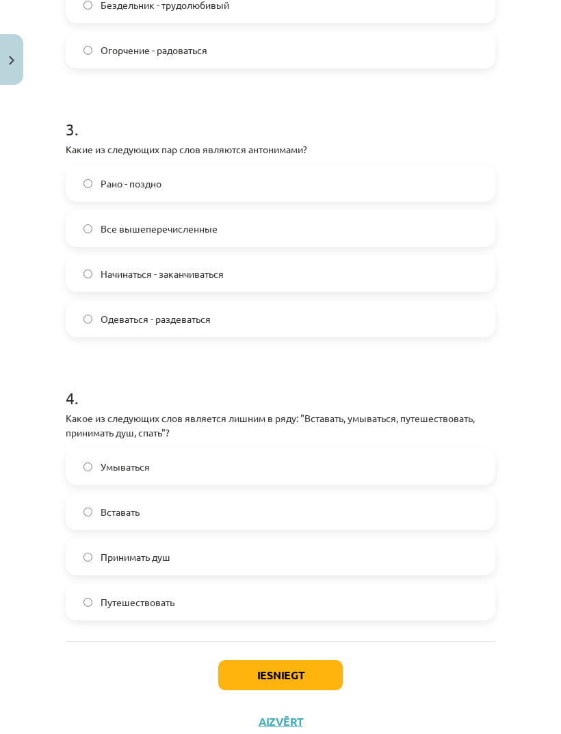
scroll to position [684, 0]
click at [266, 487] on div "Умываться Вставать Принимать душ Путешествовать" at bounding box center [281, 534] width 430 height 172
click at [251, 487] on label "Путешествовать" at bounding box center [280, 602] width 427 height 34
click at [273, 487] on button "Iesniegt" at bounding box center [280, 675] width 125 height 30
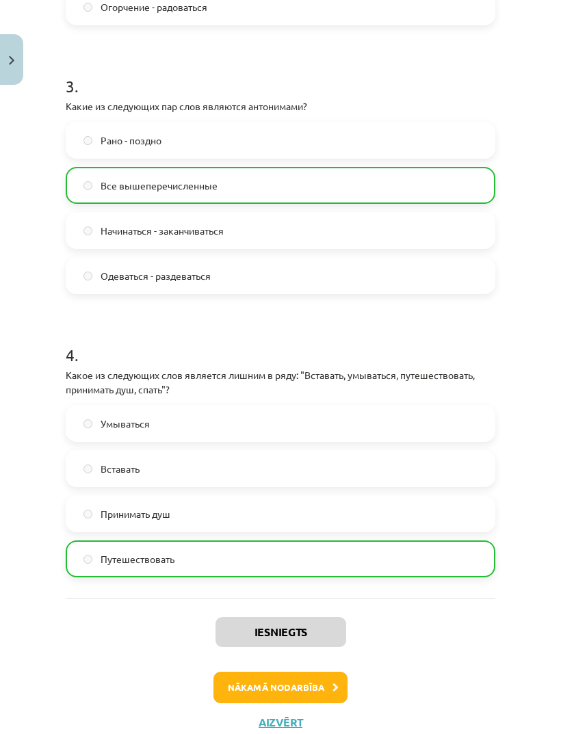
click at [289, 487] on button "Nākamā nodarbība" at bounding box center [281, 687] width 134 height 31
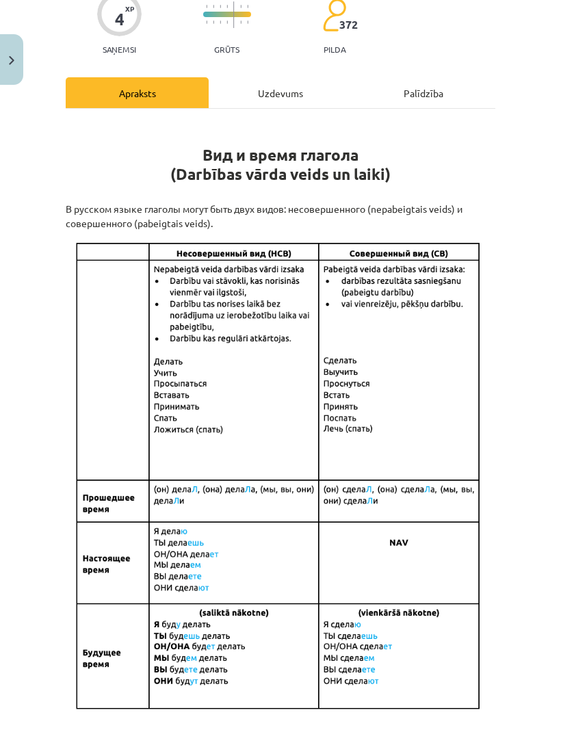
scroll to position [34, 0]
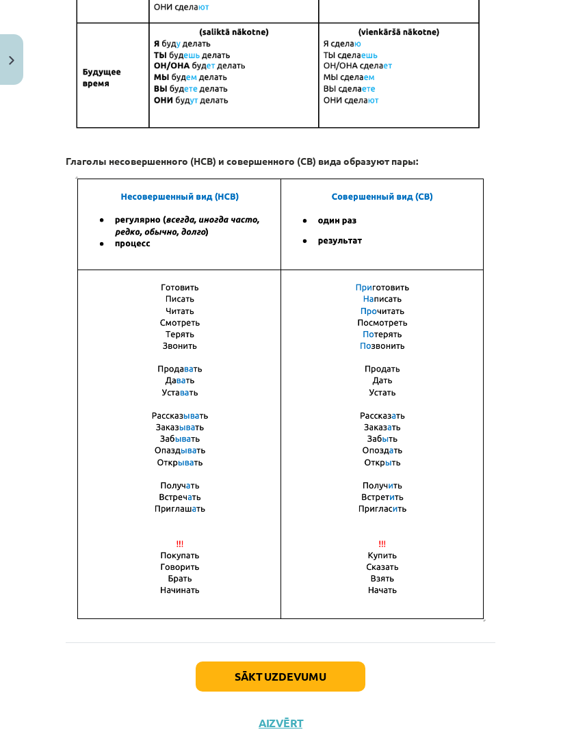
click at [259, 487] on button "Sākt uzdevumu" at bounding box center [281, 677] width 170 height 30
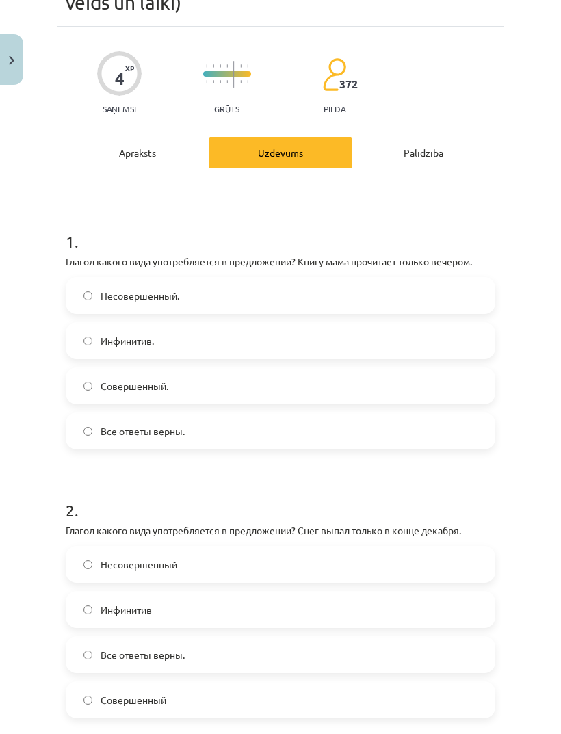
scroll to position [86, 0]
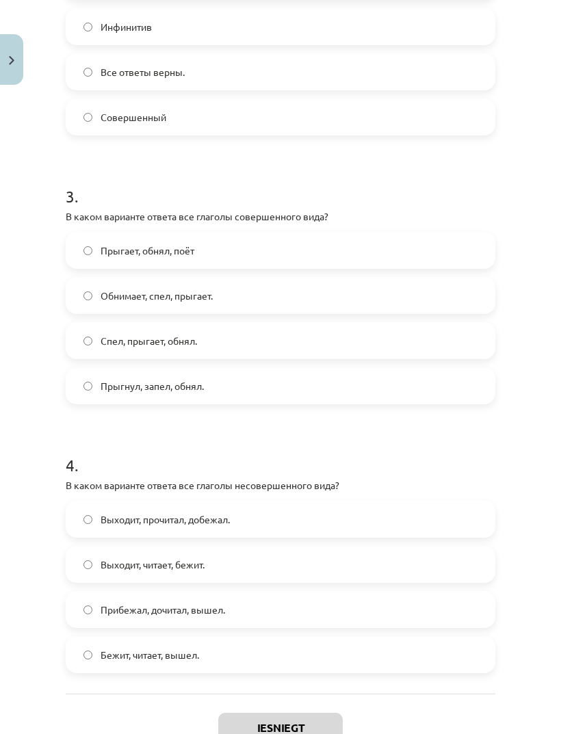
click at [8, 70] on button "Close" at bounding box center [11, 59] width 23 height 51
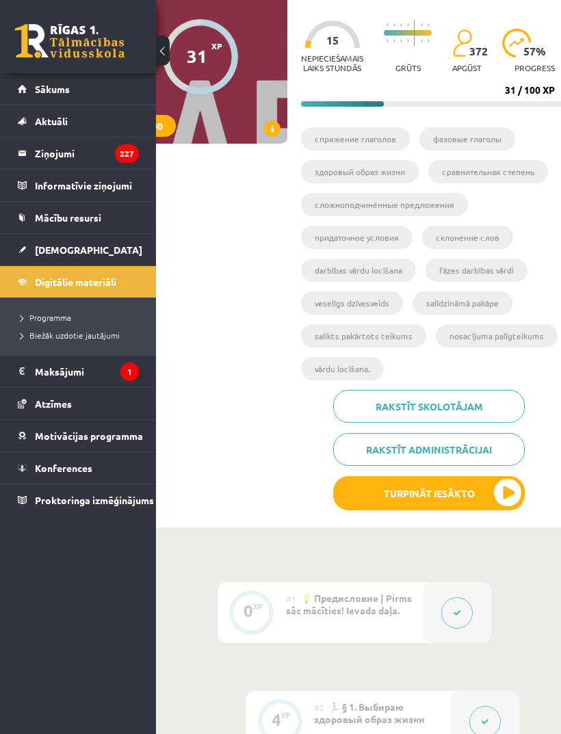
scroll to position [136, 93]
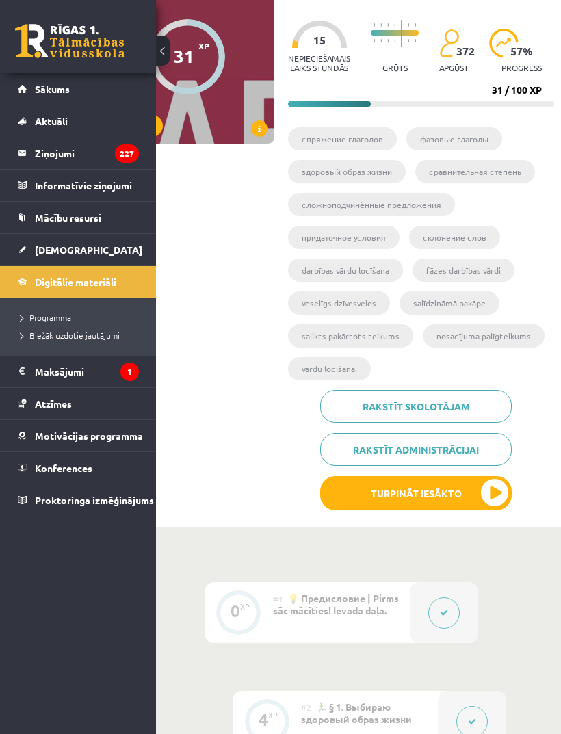
click at [41, 257] on link "[DEMOGRAPHIC_DATA]" at bounding box center [78, 249] width 121 height 31
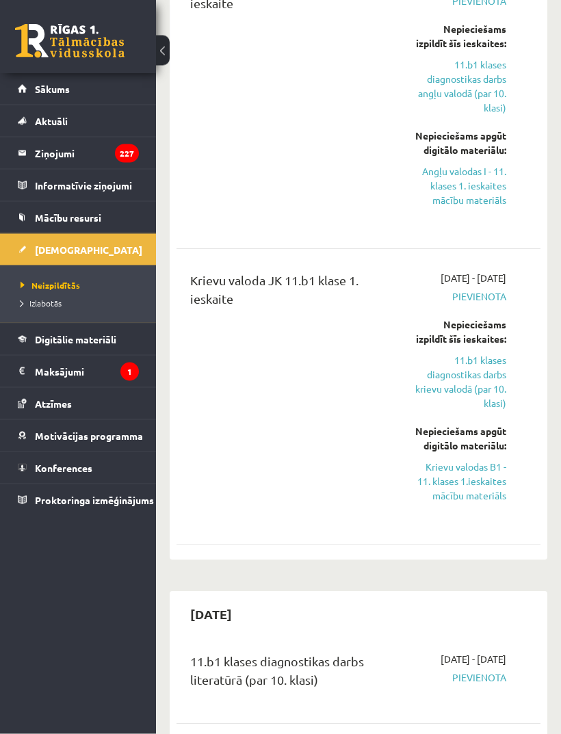
scroll to position [406, 0]
